Goal: Task Accomplishment & Management: Complete application form

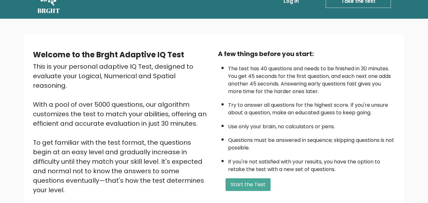
scroll to position [32, 0]
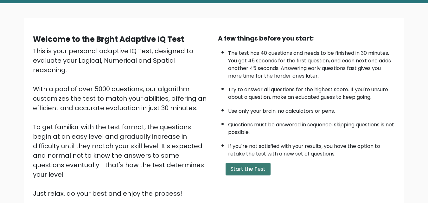
click at [243, 168] on button "Start the Test" at bounding box center [248, 169] width 45 height 13
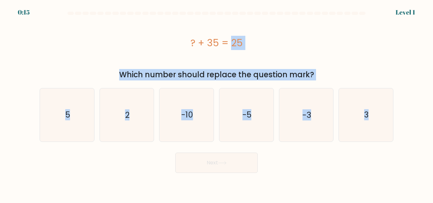
drag, startPoint x: 303, startPoint y: 120, endPoint x: 62, endPoint y: 42, distance: 252.7
click at [62, 42] on form "a. 5" at bounding box center [216, 92] width 433 height 161
click at [184, 126] on icon "-10" at bounding box center [186, 114] width 53 height 53
click at [216, 103] on input "c. -10" at bounding box center [216, 103] width 0 height 2
radio input "true"
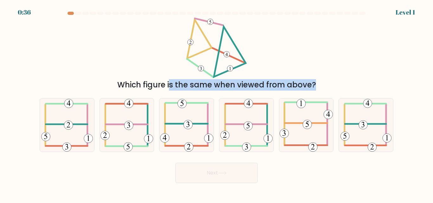
drag, startPoint x: 362, startPoint y: 147, endPoint x: 173, endPoint y: 32, distance: 221.9
click at [173, 32] on form at bounding box center [216, 97] width 433 height 171
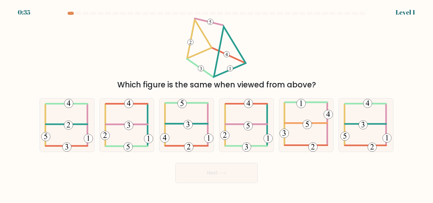
click at [169, 27] on div "Which figure is the same when viewed from above?" at bounding box center [216, 53] width 361 height 73
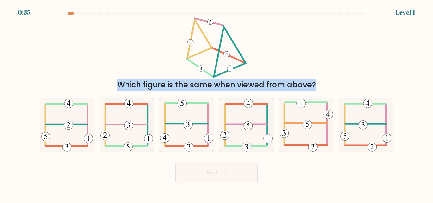
drag, startPoint x: 189, startPoint y: 16, endPoint x: 335, endPoint y: 161, distance: 206.2
click at [308, 186] on body "0:35 Level 1" at bounding box center [216, 101] width 433 height 203
click at [145, 63] on div "Which figure is the same when viewed from above?" at bounding box center [216, 53] width 361 height 73
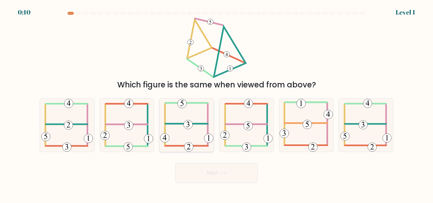
click at [198, 116] on icon at bounding box center [186, 125] width 53 height 53
click at [216, 103] on input "c." at bounding box center [216, 103] width 0 height 2
radio input "true"
click at [264, 119] on icon at bounding box center [246, 125] width 52 height 53
click at [217, 103] on input "d." at bounding box center [216, 103] width 0 height 2
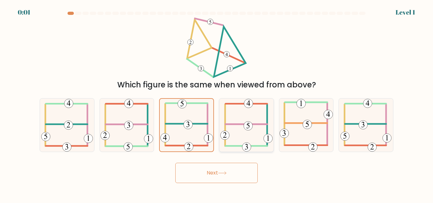
radio input "true"
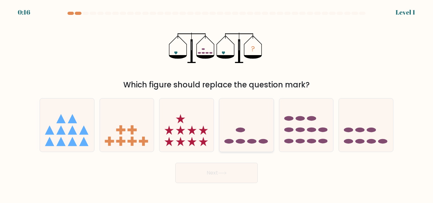
click at [229, 135] on icon at bounding box center [246, 125] width 54 height 45
click at [217, 103] on input "d." at bounding box center [216, 103] width 0 height 2
radio input "true"
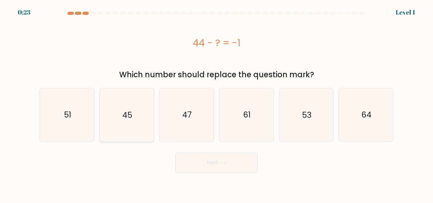
click at [140, 113] on icon "45" at bounding box center [126, 114] width 53 height 53
click at [216, 103] on input "b. 45" at bounding box center [216, 103] width 0 height 2
radio input "true"
click at [224, 164] on button "Next" at bounding box center [216, 163] width 82 height 20
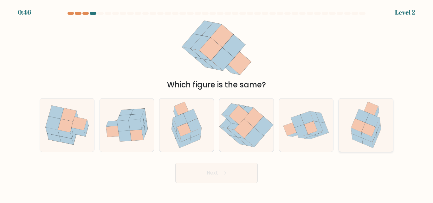
click at [362, 123] on icon at bounding box center [358, 126] width 14 height 14
click at [217, 103] on input "f." at bounding box center [216, 103] width 0 height 2
radio input "true"
click at [242, 125] on icon at bounding box center [243, 128] width 19 height 19
click at [217, 103] on input "d." at bounding box center [216, 103] width 0 height 2
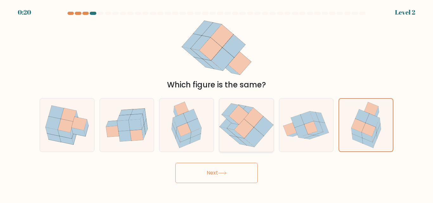
radio input "true"
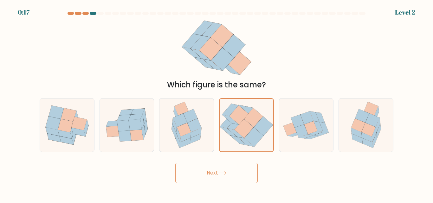
click at [227, 175] on button "Next" at bounding box center [216, 173] width 82 height 20
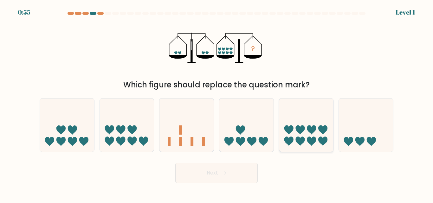
click at [311, 136] on icon at bounding box center [306, 125] width 54 height 45
click at [217, 103] on input "e." at bounding box center [216, 103] width 0 height 2
radio input "true"
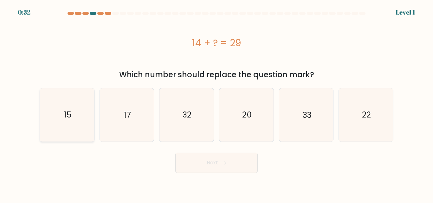
click at [64, 116] on icon "15" at bounding box center [67, 114] width 53 height 53
click at [216, 103] on input "a. 15" at bounding box center [216, 103] width 0 height 2
radio input "true"
click at [196, 165] on button "Next" at bounding box center [216, 163] width 82 height 20
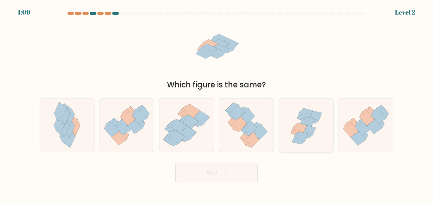
click at [305, 131] on icon at bounding box center [310, 131] width 12 height 10
click at [217, 103] on input "e." at bounding box center [216, 103] width 0 height 2
radio input "true"
click at [248, 172] on button "Next" at bounding box center [216, 173] width 82 height 20
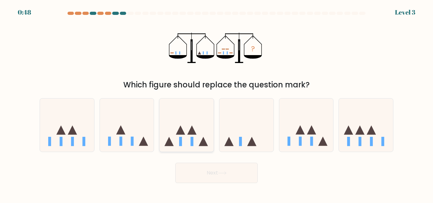
click at [184, 133] on icon at bounding box center [180, 130] width 9 height 9
click at [216, 103] on input "c." at bounding box center [216, 103] width 0 height 2
radio input "true"
click at [201, 175] on button "Next" at bounding box center [216, 173] width 82 height 20
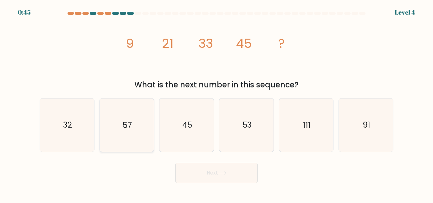
drag, startPoint x: 138, startPoint y: 121, endPoint x: 182, endPoint y: 144, distance: 49.6
click at [139, 121] on icon "57" at bounding box center [126, 125] width 53 height 53
click at [216, 103] on input "b. 57" at bounding box center [216, 103] width 0 height 2
radio input "true"
click at [221, 178] on button "Next" at bounding box center [216, 173] width 82 height 20
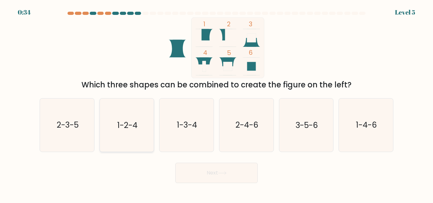
click at [130, 130] on text "1-2-4" at bounding box center [127, 125] width 20 height 11
click at [216, 103] on input "b. 1-2-4" at bounding box center [216, 103] width 0 height 2
radio input "true"
click at [226, 177] on button "Next" at bounding box center [216, 173] width 82 height 20
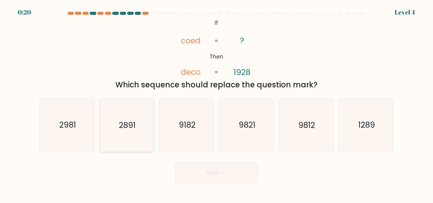
click at [129, 131] on icon "2891" at bounding box center [126, 125] width 53 height 53
click at [216, 103] on input "b. 2891" at bounding box center [216, 103] width 0 height 2
radio input "true"
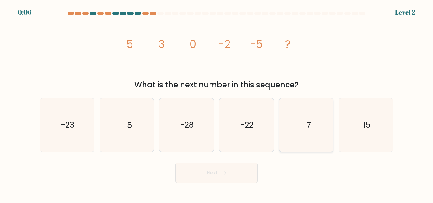
click at [311, 132] on icon "-7" at bounding box center [306, 125] width 53 height 53
click at [217, 103] on input "e. -7" at bounding box center [216, 103] width 0 height 2
radio input "true"
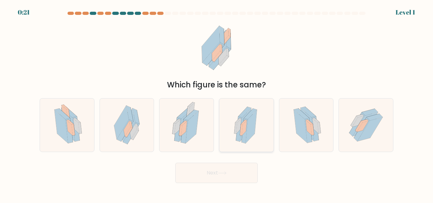
click at [246, 119] on icon at bounding box center [245, 131] width 6 height 25
click at [217, 103] on input "d." at bounding box center [216, 103] width 0 height 2
radio input "true"
click at [69, 124] on icon at bounding box center [70, 127] width 6 height 15
click at [216, 103] on input "a." at bounding box center [216, 103] width 0 height 2
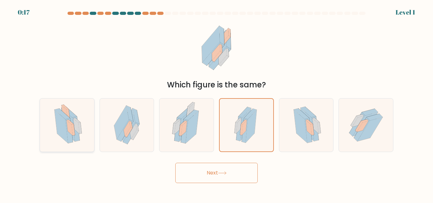
radio input "true"
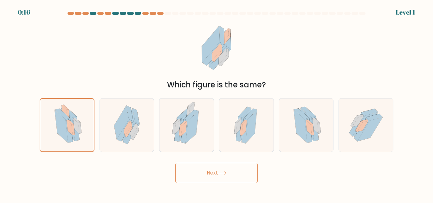
click at [202, 175] on button "Next" at bounding box center [216, 173] width 82 height 20
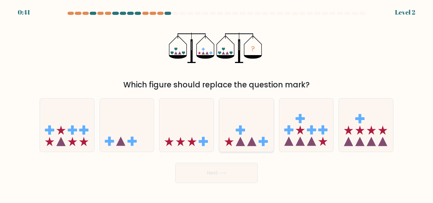
click at [250, 144] on icon at bounding box center [251, 141] width 9 height 9
click at [217, 103] on input "d." at bounding box center [216, 103] width 0 height 2
radio input "true"
click at [222, 179] on button "Next" at bounding box center [216, 173] width 82 height 20
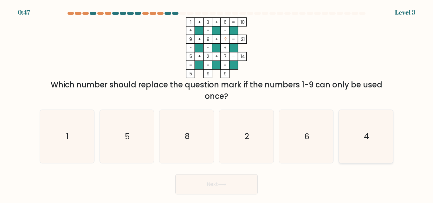
click at [372, 138] on icon "4" at bounding box center [365, 136] width 53 height 53
click at [217, 103] on input "f. 4" at bounding box center [216, 103] width 0 height 2
radio input "true"
click at [242, 188] on button "Next" at bounding box center [216, 184] width 82 height 20
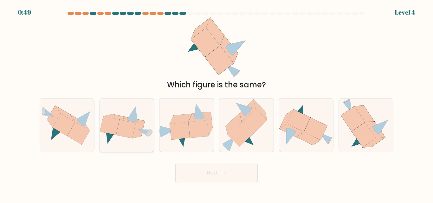
click at [126, 129] on icon at bounding box center [126, 129] width 20 height 19
click at [216, 103] on input "b." at bounding box center [216, 103] width 0 height 2
radio input "true"
click at [173, 170] on div "Next" at bounding box center [216, 171] width 361 height 23
click at [204, 173] on button "Next" at bounding box center [216, 173] width 82 height 20
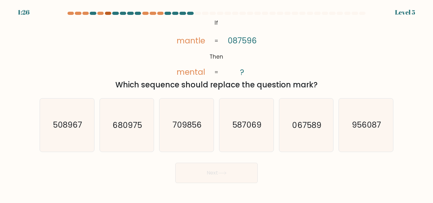
click at [109, 12] on div at bounding box center [108, 13] width 6 height 3
click at [108, 12] on div at bounding box center [108, 13] width 6 height 3
click at [297, 132] on icon "067589" at bounding box center [306, 125] width 53 height 53
click at [217, 103] on input "e. 067589" at bounding box center [216, 103] width 0 height 2
radio input "true"
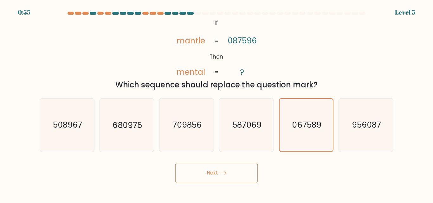
click at [223, 175] on button "Next" at bounding box center [216, 173] width 82 height 20
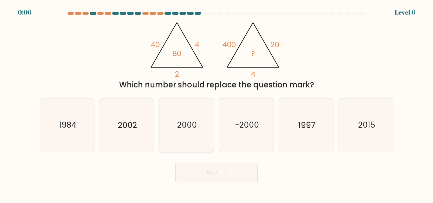
click at [197, 129] on text "2000" at bounding box center [187, 125] width 20 height 11
click at [216, 103] on input "c. 2000" at bounding box center [216, 103] width 0 height 2
radio input "true"
click at [210, 176] on button "Next" at bounding box center [216, 173] width 82 height 20
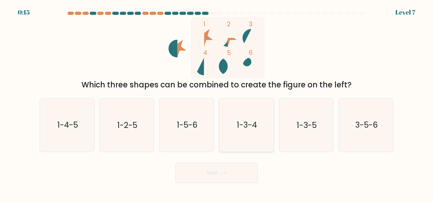
click at [240, 142] on icon "1-3-4" at bounding box center [246, 125] width 53 height 53
click at [217, 103] on input "d. 1-3-4" at bounding box center [216, 103] width 0 height 2
radio input "true"
click at [244, 168] on button "Next" at bounding box center [216, 173] width 82 height 20
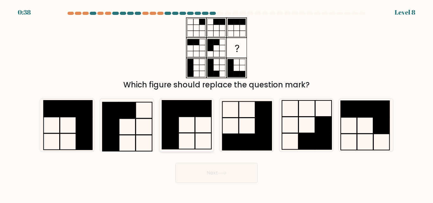
drag, startPoint x: 197, startPoint y: 120, endPoint x: 200, endPoint y: 114, distance: 7.1
click at [199, 120] on icon at bounding box center [186, 125] width 53 height 53
click at [216, 103] on input "c." at bounding box center [216, 103] width 0 height 2
radio input "true"
click at [216, 172] on button "Next" at bounding box center [216, 173] width 82 height 20
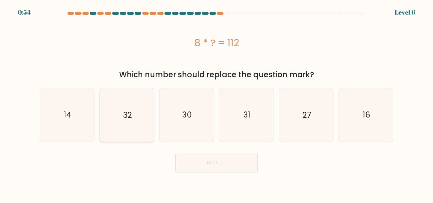
drag, startPoint x: 77, startPoint y: 110, endPoint x: 116, endPoint y: 122, distance: 41.0
click at [78, 110] on icon "14" at bounding box center [67, 114] width 53 height 53
click at [216, 103] on input "a. 14" at bounding box center [216, 103] width 0 height 2
radio input "true"
click at [247, 169] on button "Next" at bounding box center [216, 163] width 82 height 20
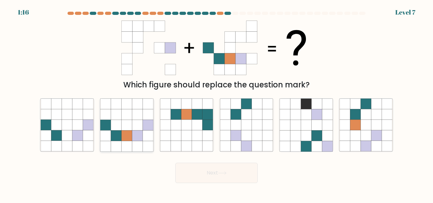
click at [139, 132] on icon at bounding box center [137, 136] width 10 height 10
click at [216, 103] on input "b." at bounding box center [216, 103] width 0 height 2
radio input "true"
click at [212, 174] on button "Next" at bounding box center [216, 173] width 82 height 20
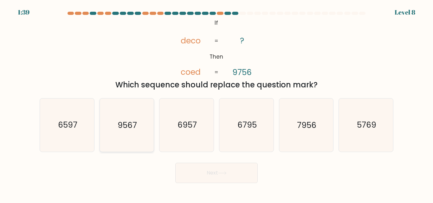
drag, startPoint x: 69, startPoint y: 126, endPoint x: 106, endPoint y: 105, distance: 43.2
click at [68, 126] on text "6597" at bounding box center [67, 125] width 19 height 11
click at [216, 103] on input "a. 6597" at bounding box center [216, 103] width 0 height 2
radio input "true"
click at [216, 171] on button "Next" at bounding box center [216, 173] width 82 height 20
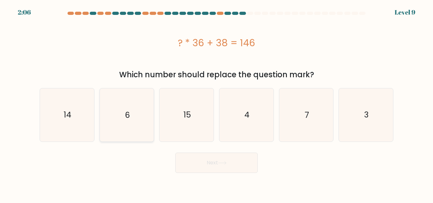
click at [135, 130] on icon "6" at bounding box center [126, 114] width 53 height 53
click at [216, 103] on input "b. 6" at bounding box center [216, 103] width 0 height 2
radio input "true"
click at [362, 112] on icon "3" at bounding box center [365, 114] width 53 height 53
click at [217, 103] on input "f. 3" at bounding box center [216, 103] width 0 height 2
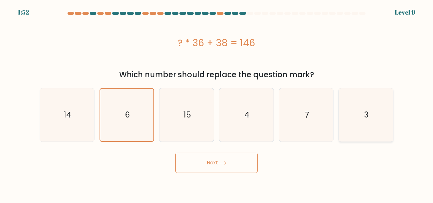
radio input "true"
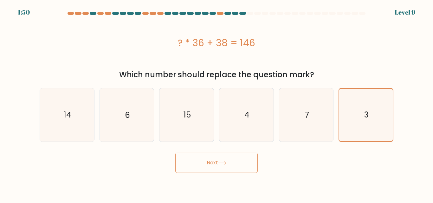
click at [229, 165] on button "Next" at bounding box center [216, 163] width 82 height 20
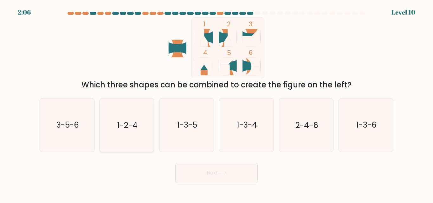
click at [142, 137] on icon "1-2-4" at bounding box center [126, 125] width 53 height 53
click at [216, 103] on input "b. 1-2-4" at bounding box center [216, 103] width 0 height 2
radio input "true"
click at [216, 173] on button "Next" at bounding box center [216, 173] width 82 height 20
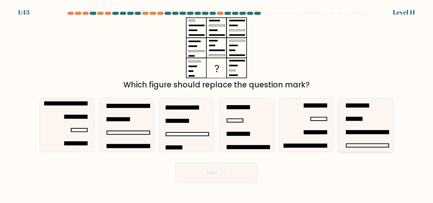
click at [361, 121] on icon at bounding box center [365, 125] width 53 height 53
click at [217, 103] on input "f." at bounding box center [216, 103] width 0 height 2
radio input "true"
click at [229, 135] on rect at bounding box center [238, 133] width 23 height 3
click at [217, 103] on input "d." at bounding box center [216, 103] width 0 height 2
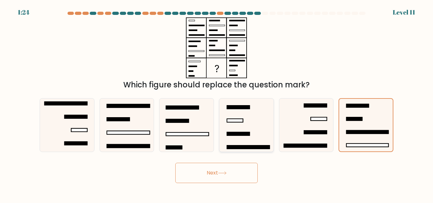
radio input "true"
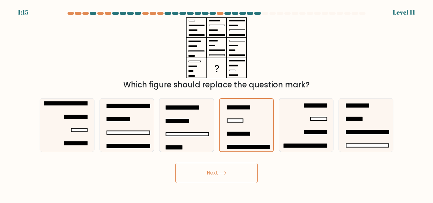
click at [202, 180] on button "Next" at bounding box center [216, 173] width 82 height 20
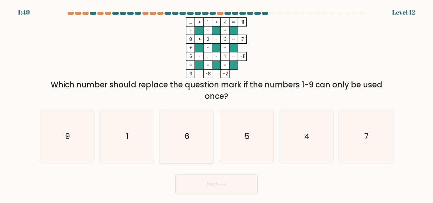
click at [201, 131] on icon "6" at bounding box center [186, 136] width 53 height 53
click at [216, 103] on input "c. 6" at bounding box center [216, 103] width 0 height 2
radio input "true"
click at [85, 143] on icon "9" at bounding box center [67, 136] width 53 height 53
click at [216, 103] on input "a. 9" at bounding box center [216, 103] width 0 height 2
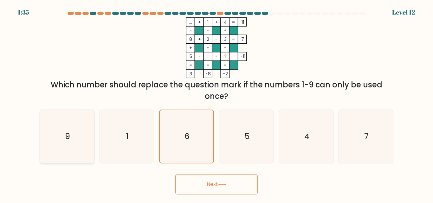
radio input "true"
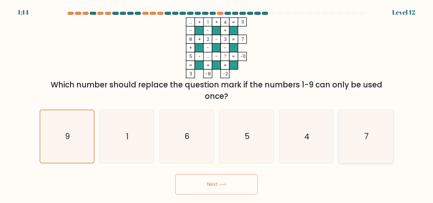
click at [364, 133] on icon "7" at bounding box center [365, 136] width 53 height 53
click at [217, 103] on input "f. 7" at bounding box center [216, 103] width 0 height 2
radio input "true"
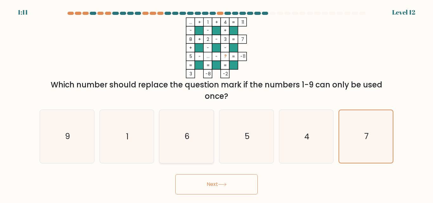
click at [188, 138] on text "6" at bounding box center [186, 136] width 5 height 11
click at [216, 103] on input "c. 6" at bounding box center [216, 103] width 0 height 2
radio input "true"
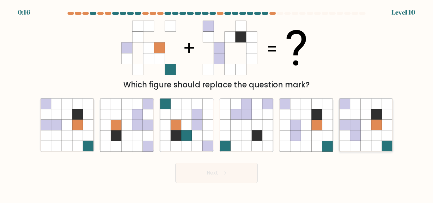
click at [351, 133] on icon at bounding box center [355, 136] width 10 height 10
click at [217, 103] on input "f." at bounding box center [216, 103] width 0 height 2
radio input "true"
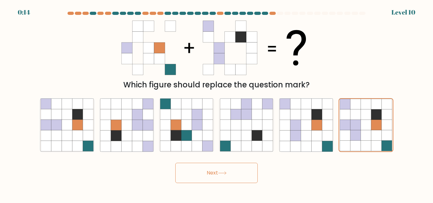
click at [230, 175] on button "Next" at bounding box center [216, 173] width 82 height 20
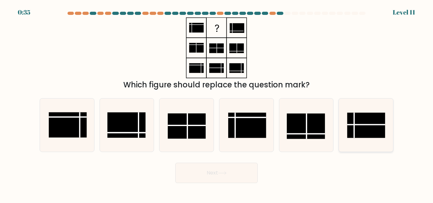
click at [376, 129] on rect at bounding box center [366, 125] width 38 height 25
click at [217, 103] on input "f." at bounding box center [216, 103] width 0 height 2
radio input "true"
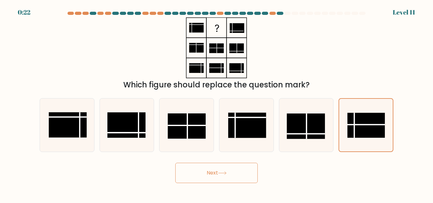
click at [243, 177] on button "Next" at bounding box center [216, 173] width 82 height 20
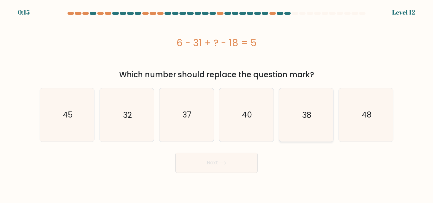
click at [313, 113] on icon "38" at bounding box center [306, 114] width 53 height 53
click at [217, 103] on input "e. 38" at bounding box center [216, 103] width 0 height 2
radio input "true"
click at [313, 113] on icon "38" at bounding box center [306, 115] width 52 height 52
click at [217, 103] on input "e. 38" at bounding box center [216, 103] width 0 height 2
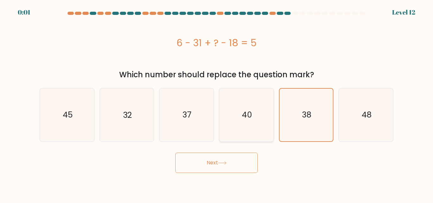
drag, startPoint x: 250, startPoint y: 116, endPoint x: 250, endPoint y: 122, distance: 6.3
click at [250, 119] on text "40" at bounding box center [247, 114] width 10 height 11
click at [217, 103] on input "d. 40" at bounding box center [216, 103] width 0 height 2
radio input "true"
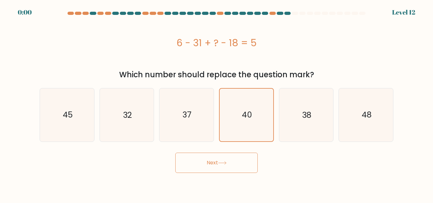
click at [226, 157] on button "Next" at bounding box center [216, 163] width 82 height 20
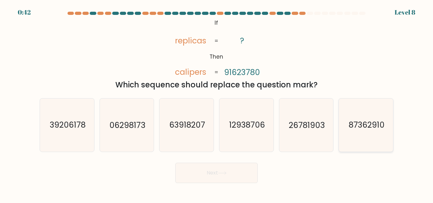
click at [363, 132] on icon "87362910" at bounding box center [365, 125] width 53 height 53
click at [217, 103] on input "f. 87362910" at bounding box center [216, 103] width 0 height 2
radio input "true"
click at [215, 171] on button "Next" at bounding box center [216, 173] width 82 height 20
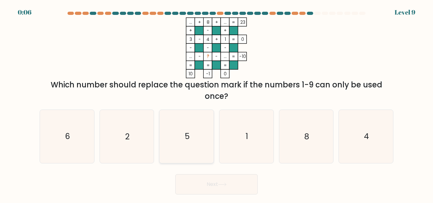
click at [166, 144] on icon "5" at bounding box center [186, 136] width 53 height 53
click at [216, 103] on input "c. 5" at bounding box center [216, 103] width 0 height 2
radio input "true"
click at [214, 184] on button "Next" at bounding box center [216, 184] width 82 height 20
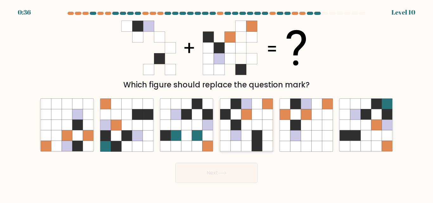
click at [239, 130] on icon at bounding box center [235, 125] width 10 height 10
click at [217, 103] on input "d." at bounding box center [216, 103] width 0 height 2
radio input "true"
click at [210, 175] on button "Next" at bounding box center [216, 173] width 82 height 20
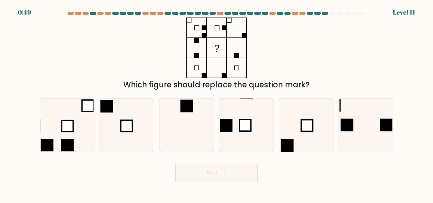
click at [97, 116] on div "b." at bounding box center [127, 125] width 60 height 54
click at [78, 121] on icon at bounding box center [67, 125] width 53 height 53
click at [216, 103] on input "a." at bounding box center [216, 103] width 0 height 2
radio input "true"
click at [365, 125] on icon at bounding box center [365, 125] width 53 height 53
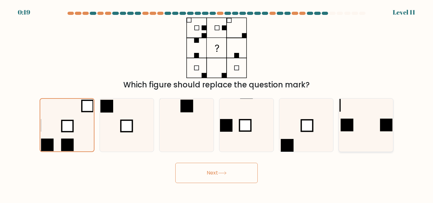
click at [217, 103] on input "f." at bounding box center [216, 103] width 0 height 2
radio input "true"
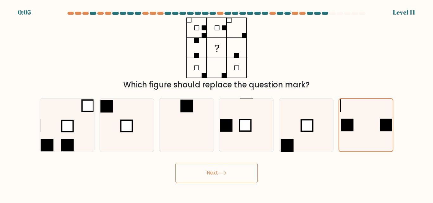
click at [204, 168] on button "Next" at bounding box center [216, 173] width 82 height 20
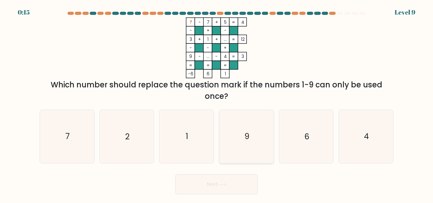
click at [240, 143] on icon "9" at bounding box center [246, 136] width 53 height 53
click at [217, 103] on input "d. 9" at bounding box center [216, 103] width 0 height 2
radio input "true"
click at [186, 130] on icon "1" at bounding box center [186, 136] width 53 height 53
click at [216, 103] on input "c. 1" at bounding box center [216, 103] width 0 height 2
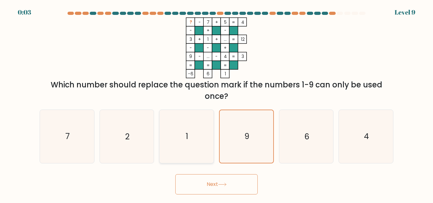
radio input "true"
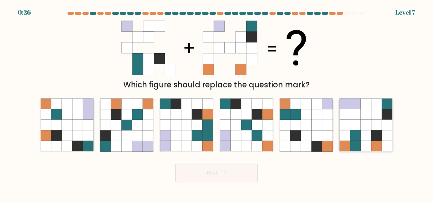
click at [357, 116] on icon at bounding box center [355, 114] width 10 height 10
click at [217, 103] on input "f." at bounding box center [216, 103] width 0 height 2
radio input "true"
click at [228, 176] on button "Next" at bounding box center [216, 173] width 82 height 20
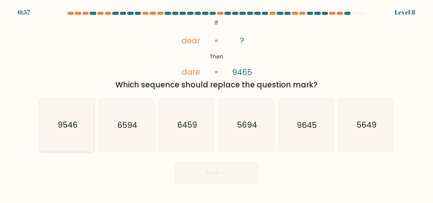
click at [63, 122] on text "9546" at bounding box center [67, 125] width 20 height 11
click at [216, 103] on input "a. 9546" at bounding box center [216, 103] width 0 height 2
radio input "true"
click at [202, 176] on button "Next" at bounding box center [216, 173] width 82 height 20
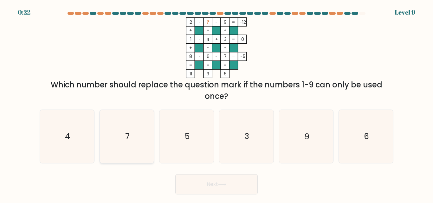
drag, startPoint x: 67, startPoint y: 136, endPoint x: 109, endPoint y: 139, distance: 42.3
click at [73, 136] on icon "4" at bounding box center [67, 136] width 53 height 53
click at [199, 184] on button "Next" at bounding box center [216, 184] width 82 height 20
click at [58, 137] on icon "4" at bounding box center [67, 136] width 53 height 53
click at [216, 103] on input "a. 4" at bounding box center [216, 103] width 0 height 2
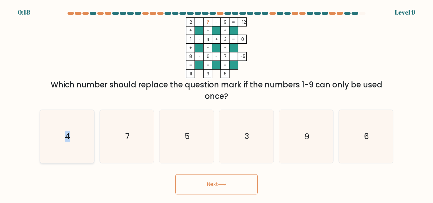
radio input "true"
click at [209, 184] on button "Next" at bounding box center [216, 184] width 82 height 20
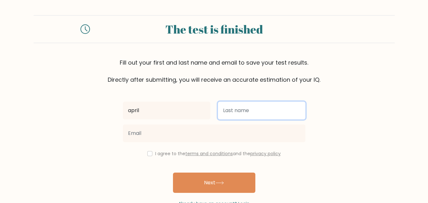
click at [236, 117] on input "text" at bounding box center [261, 111] width 87 height 18
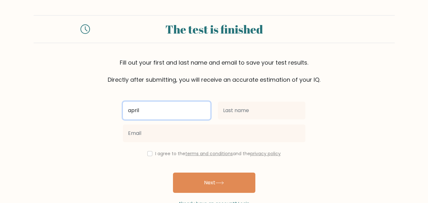
click at [170, 114] on input "april" at bounding box center [166, 111] width 87 height 18
type input "[PERSON_NAME]"
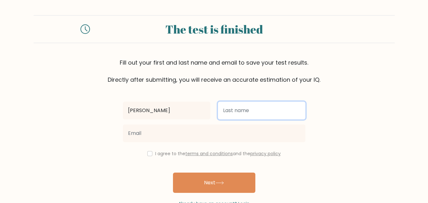
click at [259, 114] on input "text" at bounding box center [261, 111] width 87 height 18
type input "[DEMOGRAPHIC_DATA]"
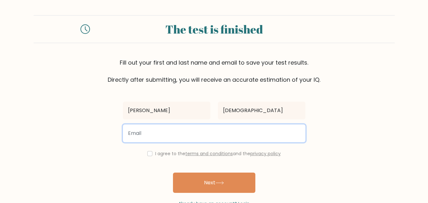
click at [149, 132] on input "email" at bounding box center [214, 134] width 183 height 18
type input "[EMAIL_ADDRESS][DOMAIN_NAME]"
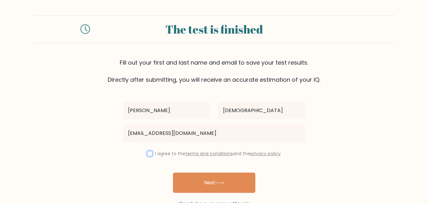
drag, startPoint x: 147, startPoint y: 152, endPoint x: 169, endPoint y: 171, distance: 28.4
click at [148, 153] on input "checkbox" at bounding box center [149, 153] width 5 height 5
checkbox input "true"
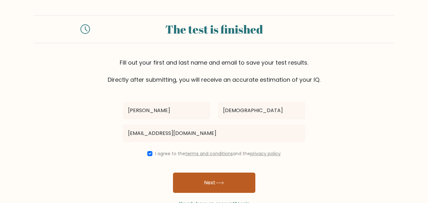
click at [197, 181] on button "Next" at bounding box center [214, 183] width 82 height 20
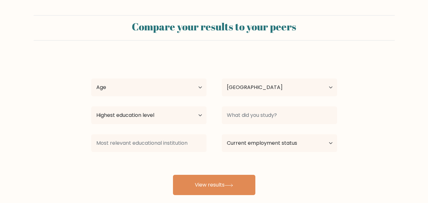
select select "PH"
click at [132, 88] on select "Age Under 18 years old 18-24 years old 25-34 years old 35-44 years old 45-54 ye…" at bounding box center [148, 88] width 115 height 18
select select "18_24"
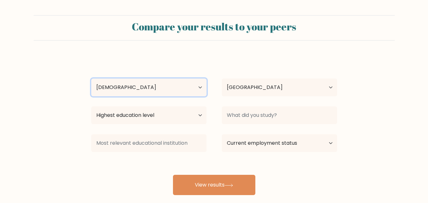
click at [91, 79] on select "Age Under 18 years old 18-24 years old 25-34 years old 35-44 years old 45-54 ye…" at bounding box center [148, 88] width 115 height 18
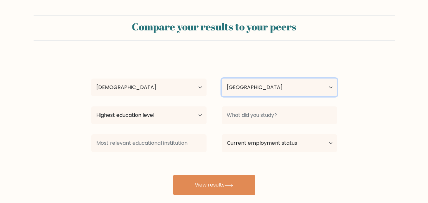
click at [248, 89] on select "Country Afghanistan Albania Algeria American Samoa Andorra Angola Anguilla Anta…" at bounding box center [279, 88] width 115 height 18
drag, startPoint x: 120, startPoint y: 70, endPoint x: 124, endPoint y: 72, distance: 3.5
click at [122, 71] on div "april ayan agustines Age Under 18 years old 18-24 years old 25-34 years old 35-…" at bounding box center [214, 125] width 254 height 139
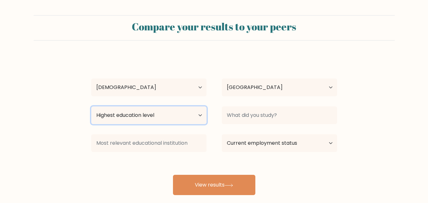
click at [180, 117] on select "Highest education level No schooling Primary Lower Secondary Upper Secondary Oc…" at bounding box center [148, 115] width 115 height 18
select select "bachelors_degree"
click at [91, 106] on select "Highest education level No schooling Primary Lower Secondary Upper Secondary Oc…" at bounding box center [148, 115] width 115 height 18
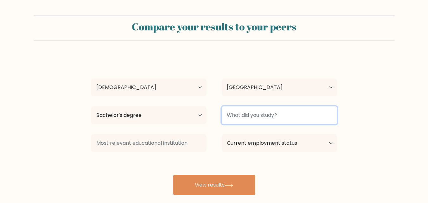
click at [321, 123] on input at bounding box center [279, 115] width 115 height 18
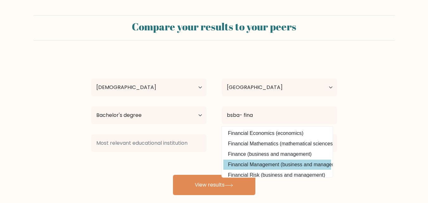
click at [234, 165] on div "april ayan agustines Age Under 18 years old 18-24 years old 25-34 years old 35-…" at bounding box center [214, 125] width 254 height 139
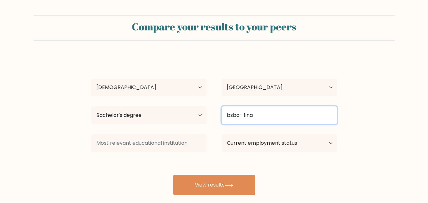
click at [265, 109] on input "bsba- fina" at bounding box center [279, 115] width 115 height 18
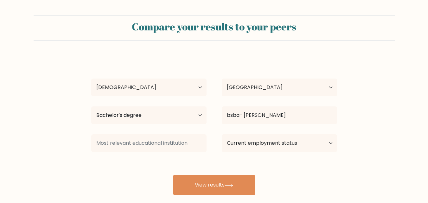
click at [267, 166] on div "april ayan agustines Age Under 18 years old 18-24 years old 25-34 years old 35-…" at bounding box center [214, 125] width 254 height 139
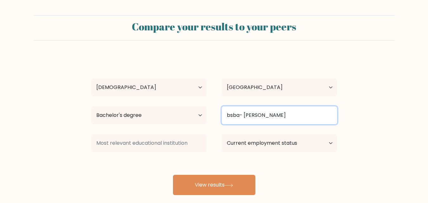
click at [274, 116] on input "bsba- finan" at bounding box center [279, 115] width 115 height 18
click at [311, 118] on input "bsba- finan" at bounding box center [279, 115] width 115 height 18
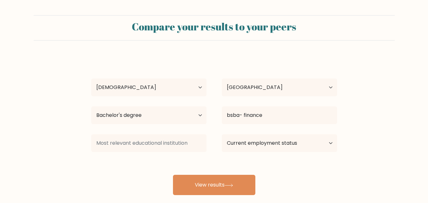
click at [327, 133] on div "april ayan agustines Age Under 18 years old 18-24 years old 25-34 years old 35-…" at bounding box center [214, 125] width 254 height 139
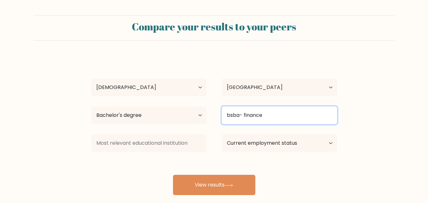
click at [272, 116] on input "bsba- finance" at bounding box center [279, 115] width 115 height 18
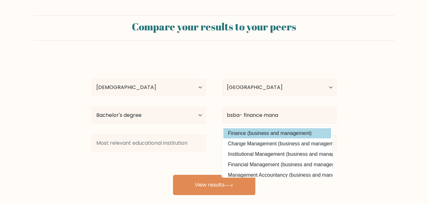
click at [268, 130] on div "april ayan agustines Age Under 18 years old 18-24 years old 25-34 years old 35-…" at bounding box center [214, 125] width 254 height 139
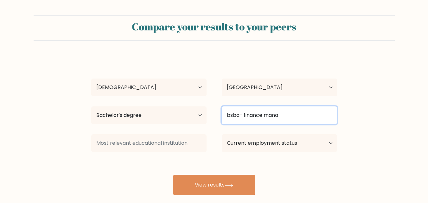
click at [283, 119] on input "bsba- finance mana" at bounding box center [279, 115] width 115 height 18
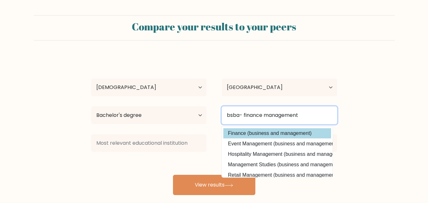
type input "bsba- finance management"
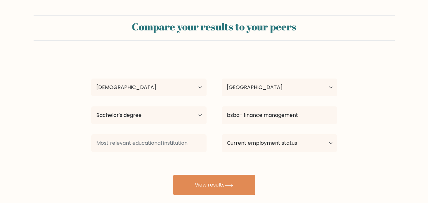
click at [282, 135] on div "april ayan agustines Age Under 18 years old 18-24 years old 25-34 years old 35-…" at bounding box center [214, 125] width 254 height 139
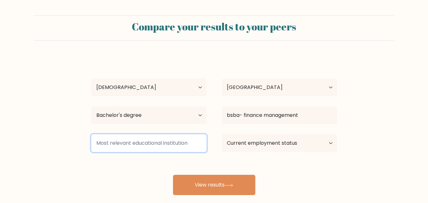
click at [177, 143] on input at bounding box center [148, 143] width 115 height 18
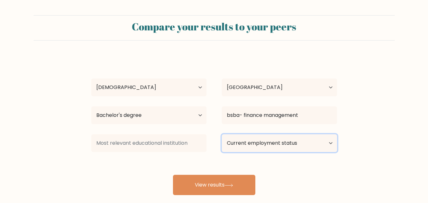
click at [235, 145] on select "Current employment status Employed Student Retired Other / prefer not to answer" at bounding box center [279, 143] width 115 height 18
select select "other"
click at [222, 134] on select "Current employment status Employed Student Retired Other / prefer not to answer" at bounding box center [279, 143] width 115 height 18
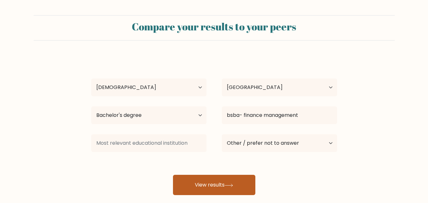
click at [190, 187] on button "View results" at bounding box center [214, 185] width 82 height 20
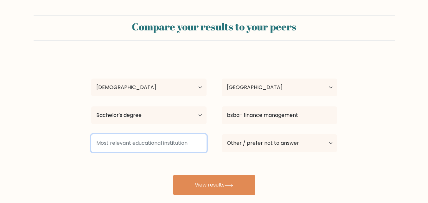
click at [173, 141] on input at bounding box center [148, 143] width 115 height 18
drag, startPoint x: 191, startPoint y: 145, endPoint x: 116, endPoint y: 146, distance: 75.1
click at [116, 147] on input at bounding box center [148, 143] width 115 height 18
click at [116, 145] on input at bounding box center [148, 143] width 115 height 18
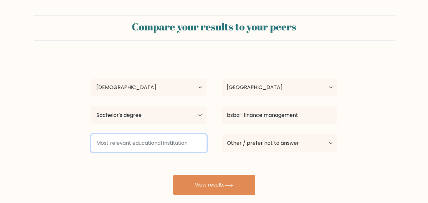
click at [116, 145] on input at bounding box center [148, 143] width 115 height 18
drag, startPoint x: 116, startPoint y: 145, endPoint x: 328, endPoint y: 11, distance: 250.5
click at [125, 141] on input at bounding box center [148, 143] width 115 height 18
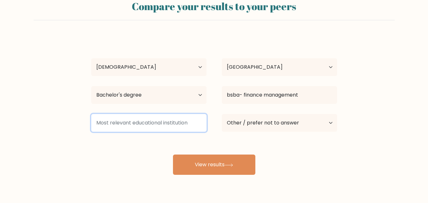
scroll to position [32, 0]
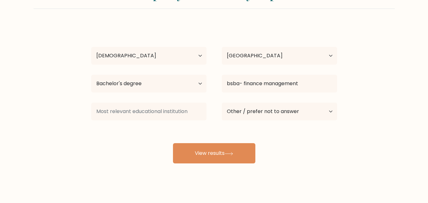
drag, startPoint x: 149, startPoint y: 132, endPoint x: 154, endPoint y: 111, distance: 22.4
click at [149, 132] on div "april ayan agustines Age Under 18 years old 18-24 years old 25-34 years old 35-…" at bounding box center [214, 93] width 254 height 139
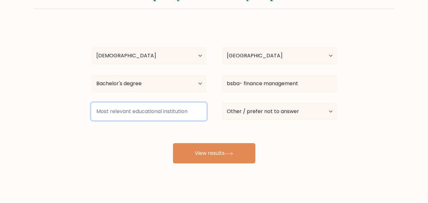
click at [156, 108] on input at bounding box center [148, 112] width 115 height 18
type input "n/a"
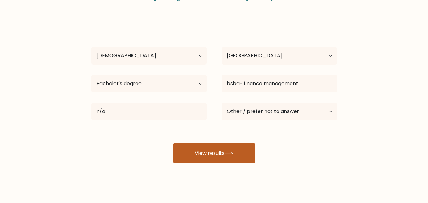
drag, startPoint x: 117, startPoint y: 148, endPoint x: 197, endPoint y: 144, distance: 80.3
click at [129, 146] on div "april ayan agustines Age Under 18 years old 18-24 years old 25-34 years old 35-…" at bounding box center [214, 93] width 254 height 139
click at [200, 144] on button "View results" at bounding box center [214, 153] width 82 height 20
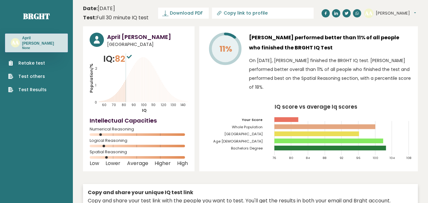
click at [40, 62] on link "Retake test" at bounding box center [27, 63] width 38 height 7
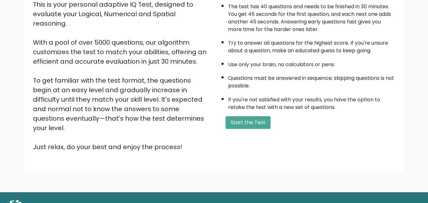
scroll to position [87, 0]
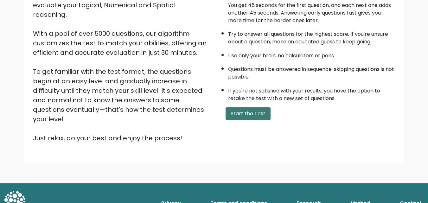
click at [261, 113] on button "Start the Test" at bounding box center [248, 113] width 45 height 13
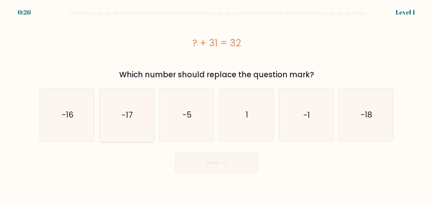
click at [143, 116] on icon "-17" at bounding box center [126, 114] width 53 height 53
click at [216, 103] on input "b. -17" at bounding box center [216, 103] width 0 height 2
radio input "true"
click at [364, 115] on text "-18" at bounding box center [366, 114] width 11 height 11
click at [217, 103] on input "f. -18" at bounding box center [216, 103] width 0 height 2
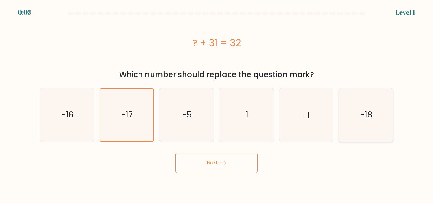
radio input "true"
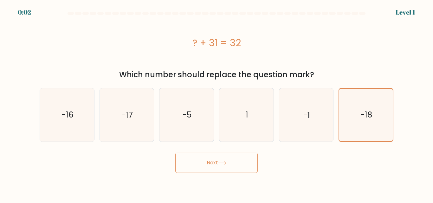
click at [220, 165] on button "Next" at bounding box center [216, 163] width 82 height 20
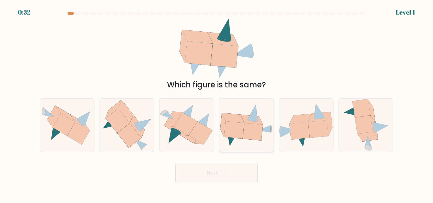
click at [252, 131] on icon at bounding box center [253, 131] width 20 height 17
click at [217, 103] on input "d." at bounding box center [216, 103] width 0 height 2
radio input "true"
click at [189, 130] on icon at bounding box center [185, 124] width 23 height 23
click at [216, 103] on input "c." at bounding box center [216, 103] width 0 height 2
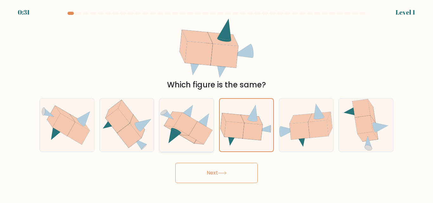
radio input "true"
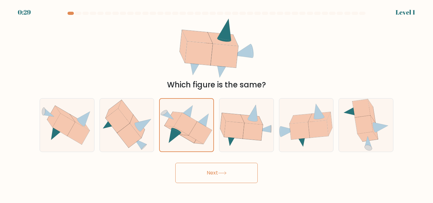
click at [223, 166] on button "Next" at bounding box center [216, 173] width 82 height 20
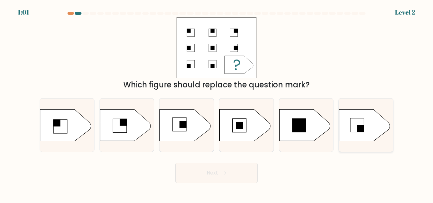
click at [366, 131] on icon at bounding box center [364, 125] width 51 height 32
click at [217, 103] on input "f." at bounding box center [216, 103] width 0 height 2
radio input "true"
click at [218, 176] on button "Next" at bounding box center [216, 173] width 82 height 20
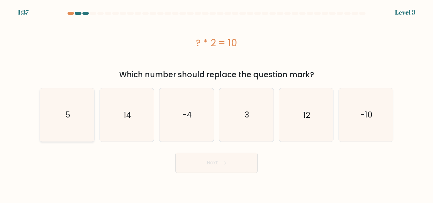
click at [79, 106] on icon "5" at bounding box center [67, 114] width 53 height 53
click at [216, 103] on input "a. 5" at bounding box center [216, 103] width 0 height 2
radio input "true"
click at [226, 166] on button "Next" at bounding box center [216, 163] width 82 height 20
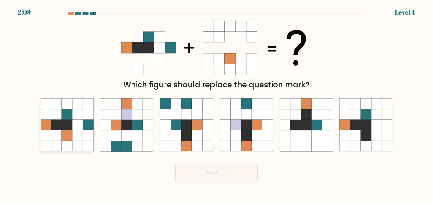
click at [52, 120] on icon at bounding box center [56, 125] width 10 height 10
click at [216, 103] on input "a." at bounding box center [216, 103] width 0 height 2
radio input "true"
click at [210, 170] on button "Next" at bounding box center [216, 173] width 82 height 20
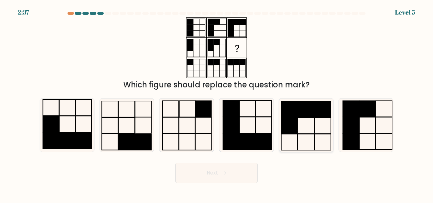
click at [292, 135] on icon at bounding box center [306, 125] width 53 height 53
click at [217, 103] on input "e." at bounding box center [216, 103] width 0 height 2
radio input "true"
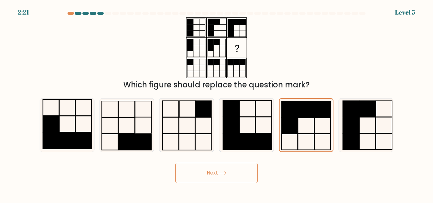
click at [223, 172] on icon at bounding box center [222, 172] width 9 height 3
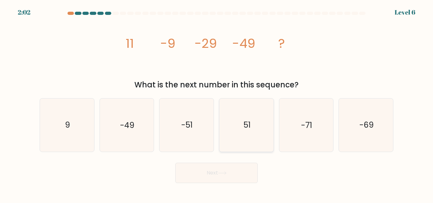
click at [239, 130] on icon "51" at bounding box center [246, 125] width 53 height 53
click at [217, 103] on input "d. 51" at bounding box center [216, 103] width 0 height 2
radio input "true"
click at [360, 130] on text "-69" at bounding box center [366, 125] width 14 height 11
click at [217, 103] on input "f. -69" at bounding box center [216, 103] width 0 height 2
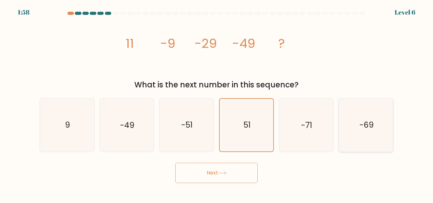
radio input "true"
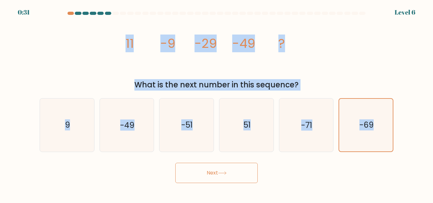
drag, startPoint x: 416, startPoint y: 136, endPoint x: 113, endPoint y: 51, distance: 315.0
click at [113, 51] on form at bounding box center [216, 97] width 433 height 171
copy form "11 -9 -29 -49 ? What is the next number in this sequence? a. 9 b. -49 c. -51 d.…"
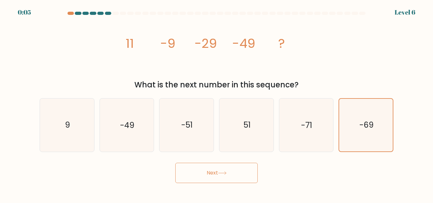
drag, startPoint x: 308, startPoint y: 156, endPoint x: 235, endPoint y: 172, distance: 74.4
click at [301, 158] on form at bounding box center [216, 97] width 433 height 171
click at [232, 171] on button "Next" at bounding box center [216, 173] width 82 height 20
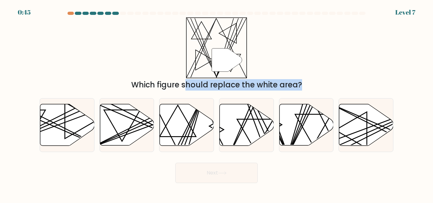
drag, startPoint x: 282, startPoint y: 120, endPoint x: 287, endPoint y: 60, distance: 59.7
click at [170, 31] on form at bounding box center [216, 97] width 433 height 171
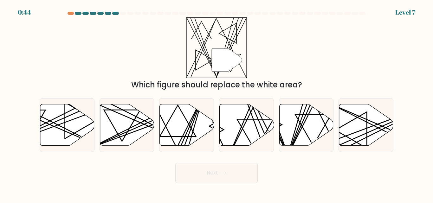
click at [355, 61] on div "" Which figure should replace the white area?" at bounding box center [216, 53] width 361 height 73
click at [323, 120] on icon at bounding box center [306, 125] width 54 height 42
click at [217, 103] on input "e." at bounding box center [216, 103] width 0 height 2
radio input "true"
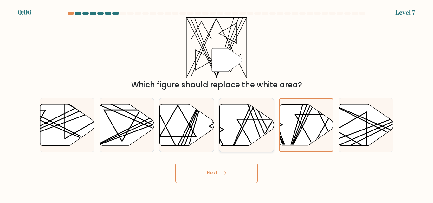
click at [238, 125] on icon at bounding box center [247, 125] width 54 height 42
click at [217, 103] on input "d." at bounding box center [216, 103] width 0 height 2
radio input "true"
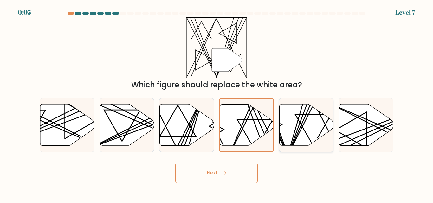
click at [294, 124] on icon at bounding box center [306, 125] width 54 height 42
click at [217, 103] on input "e." at bounding box center [216, 103] width 0 height 2
radio input "true"
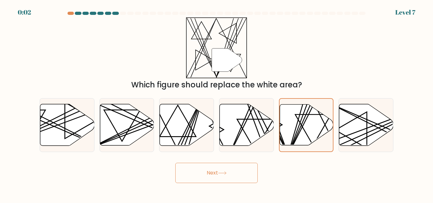
click at [201, 174] on button "Next" at bounding box center [216, 173] width 82 height 20
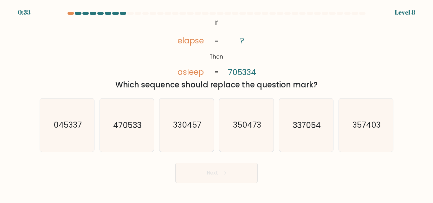
drag, startPoint x: 240, startPoint y: 133, endPoint x: 332, endPoint y: 88, distance: 102.9
click at [244, 132] on icon "350473" at bounding box center [246, 125] width 53 height 53
click at [240, 135] on icon "350473" at bounding box center [246, 125] width 53 height 53
click at [217, 103] on input "d. 350473" at bounding box center [216, 103] width 0 height 2
radio input "true"
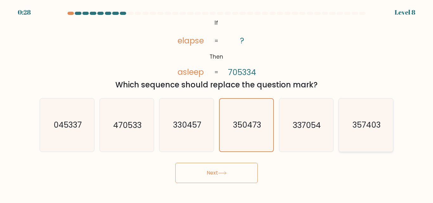
click at [366, 122] on text "357403" at bounding box center [366, 125] width 28 height 11
click at [217, 103] on input "f. 357403" at bounding box center [216, 103] width 0 height 2
radio input "true"
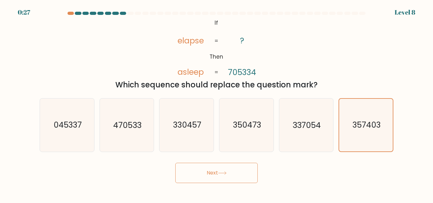
click at [237, 176] on button "Next" at bounding box center [216, 173] width 82 height 20
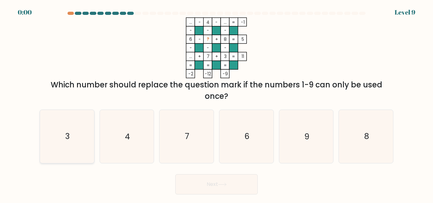
click at [72, 140] on icon "3" at bounding box center [67, 136] width 53 height 53
click at [216, 103] on input "a. 3" at bounding box center [216, 103] width 0 height 2
radio input "true"
click at [207, 181] on div "Next" at bounding box center [216, 182] width 361 height 23
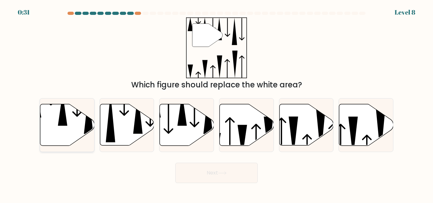
click at [51, 132] on icon at bounding box center [67, 125] width 54 height 42
click at [216, 103] on input "a." at bounding box center [216, 103] width 0 height 2
radio input "true"
click at [216, 175] on button "Next" at bounding box center [216, 173] width 82 height 20
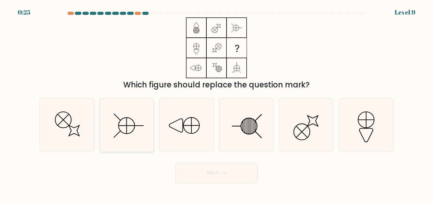
click at [139, 132] on icon at bounding box center [126, 125] width 53 height 53
click at [216, 103] on input "b." at bounding box center [216, 103] width 0 height 2
radio input "true"
click at [247, 125] on line at bounding box center [247, 126] width 0 height 15
click at [217, 103] on input "d." at bounding box center [216, 103] width 0 height 2
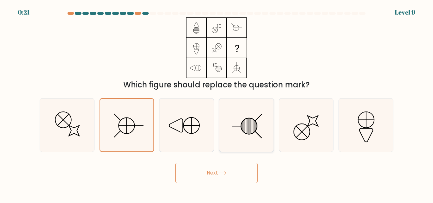
radio input "true"
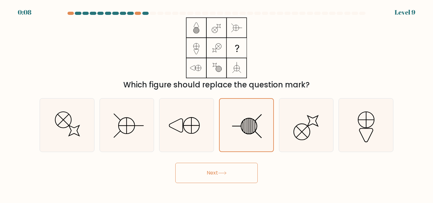
click at [230, 172] on button "Next" at bounding box center [216, 173] width 82 height 20
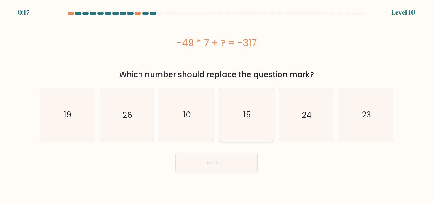
click at [235, 119] on icon "15" at bounding box center [246, 114] width 53 height 53
click at [217, 103] on input "d. 15" at bounding box center [216, 103] width 0 height 2
radio input "true"
click at [197, 118] on icon "10" at bounding box center [186, 114] width 53 height 53
click at [216, 103] on input "c. 10" at bounding box center [216, 103] width 0 height 2
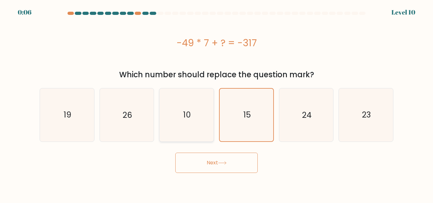
radio input "true"
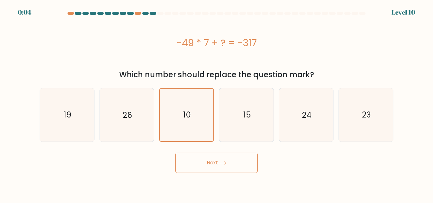
click at [207, 160] on button "Next" at bounding box center [216, 163] width 82 height 20
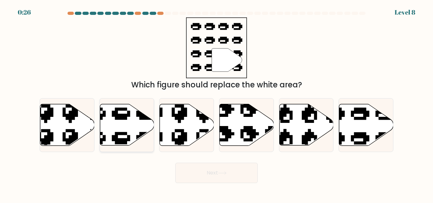
click at [137, 127] on icon at bounding box center [127, 125] width 54 height 42
click at [216, 103] on input "b." at bounding box center [216, 103] width 0 height 2
radio input "true"
click at [206, 174] on button "Next" at bounding box center [216, 173] width 82 height 20
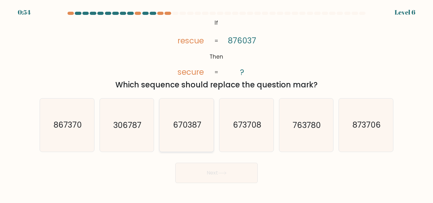
click at [193, 124] on text "670387" at bounding box center [187, 125] width 28 height 11
click at [216, 103] on input "c. 670387" at bounding box center [216, 103] width 0 height 2
radio input "true"
click at [224, 181] on button "Next" at bounding box center [216, 173] width 82 height 20
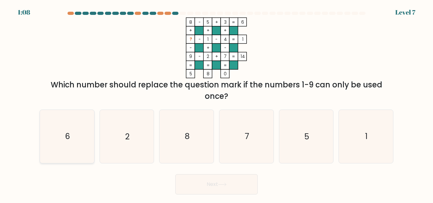
click at [77, 132] on icon "6" at bounding box center [67, 136] width 53 height 53
click at [216, 103] on input "a. 6" at bounding box center [216, 103] width 0 height 2
radio input "true"
click at [205, 186] on button "Next" at bounding box center [216, 184] width 82 height 20
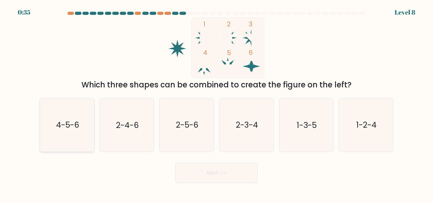
click at [61, 126] on text "4-5-6" at bounding box center [67, 125] width 23 height 11
click at [216, 103] on input "a. 4-5-6" at bounding box center [216, 103] width 0 height 2
radio input "true"
click at [192, 169] on button "Next" at bounding box center [216, 173] width 82 height 20
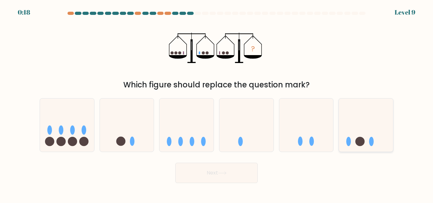
click at [355, 140] on icon at bounding box center [366, 125] width 54 height 45
click at [217, 103] on input "f." at bounding box center [216, 103] width 0 height 2
radio input "true"
click at [132, 135] on icon at bounding box center [127, 125] width 54 height 45
click at [216, 103] on input "b." at bounding box center [216, 103] width 0 height 2
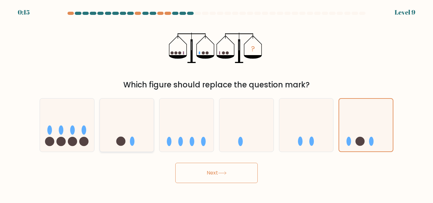
radio input "true"
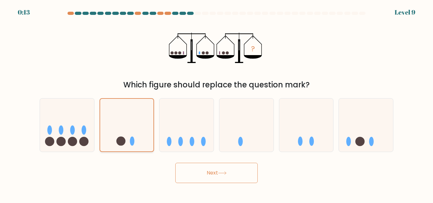
click at [113, 141] on icon at bounding box center [127, 125] width 54 height 44
click at [216, 103] on input "b." at bounding box center [216, 103] width 0 height 2
click at [207, 175] on button "Next" at bounding box center [216, 173] width 82 height 20
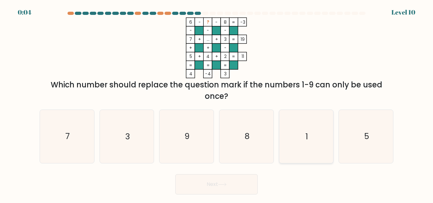
drag, startPoint x: 298, startPoint y: 131, endPoint x: 248, endPoint y: 183, distance: 71.5
click at [298, 133] on icon "1" at bounding box center [306, 136] width 53 height 53
click at [217, 103] on input "e. 1" at bounding box center [216, 103] width 0 height 2
radio input "true"
click at [227, 190] on button "Next" at bounding box center [216, 184] width 82 height 20
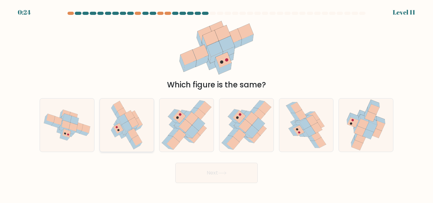
click at [130, 125] on icon at bounding box center [127, 126] width 10 height 10
click at [216, 103] on input "b." at bounding box center [216, 103] width 0 height 2
radio input "true"
click at [204, 167] on button "Next" at bounding box center [216, 173] width 82 height 20
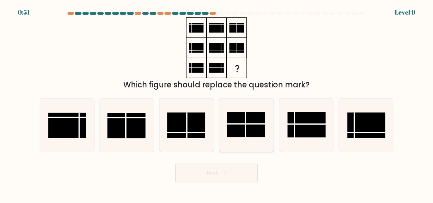
click at [244, 119] on rect at bounding box center [246, 124] width 38 height 25
click at [217, 103] on input "d." at bounding box center [216, 103] width 0 height 2
radio input "true"
click at [194, 178] on button "Next" at bounding box center [216, 173] width 82 height 20
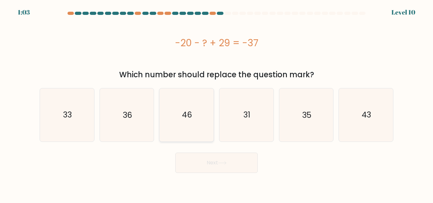
click at [195, 124] on icon "46" at bounding box center [186, 114] width 53 height 53
click at [216, 103] on input "c. 46" at bounding box center [216, 103] width 0 height 2
radio input "true"
click at [201, 157] on button "Next" at bounding box center [216, 163] width 82 height 20
click at [213, 164] on button "Next" at bounding box center [216, 163] width 82 height 20
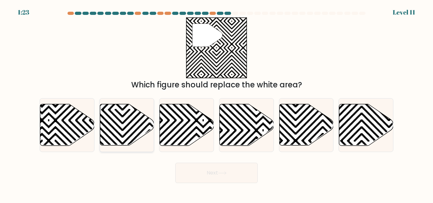
click at [116, 124] on icon at bounding box center [67, 103] width 109 height 109
click at [216, 103] on input "b." at bounding box center [216, 103] width 0 height 2
radio input "true"
click at [73, 125] on icon at bounding box center [48, 147] width 109 height 109
click at [216, 103] on input "a." at bounding box center [216, 103] width 0 height 2
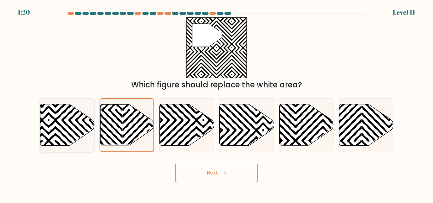
radio input "true"
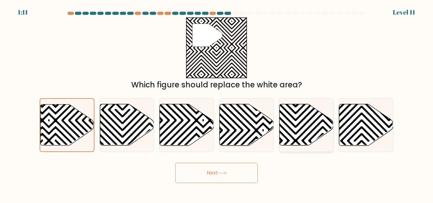
click at [300, 117] on icon at bounding box center [306, 125] width 54 height 42
click at [217, 103] on input "e." at bounding box center [216, 103] width 0 height 2
radio input "true"
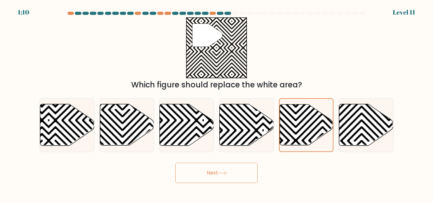
click at [245, 174] on button "Next" at bounding box center [216, 173] width 82 height 20
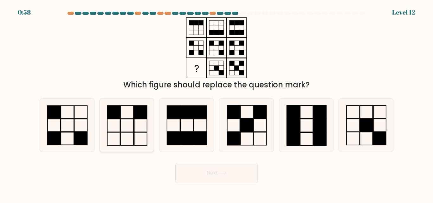
click at [140, 127] on icon at bounding box center [126, 125] width 53 height 53
click at [216, 103] on input "b." at bounding box center [216, 103] width 0 height 2
radio input "true"
click at [196, 171] on button "Next" at bounding box center [216, 173] width 82 height 20
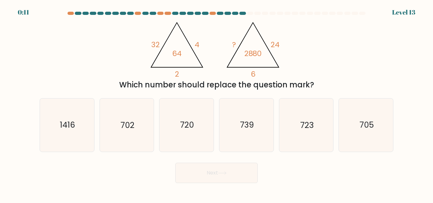
drag, startPoint x: 179, startPoint y: 131, endPoint x: 192, endPoint y: 170, distance: 40.5
click at [181, 133] on icon "720" at bounding box center [186, 125] width 53 height 53
click at [216, 103] on input "c. 720" at bounding box center [216, 103] width 0 height 2
radio input "true"
click at [199, 175] on button "Next" at bounding box center [216, 173] width 82 height 20
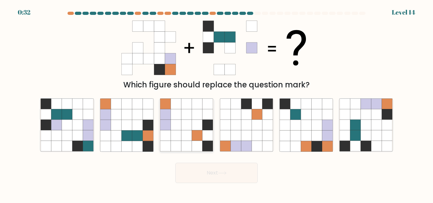
click at [171, 133] on icon at bounding box center [165, 136] width 10 height 10
click at [216, 103] on input "c." at bounding box center [216, 103] width 0 height 2
radio input "true"
click at [109, 124] on icon at bounding box center [105, 125] width 10 height 10
click at [216, 103] on input "b." at bounding box center [216, 103] width 0 height 2
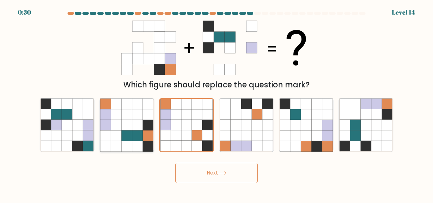
radio input "true"
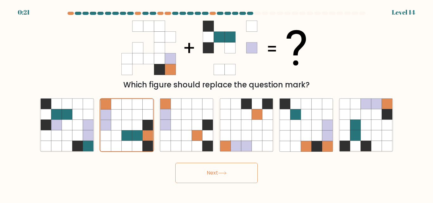
click at [221, 178] on button "Next" at bounding box center [216, 173] width 82 height 20
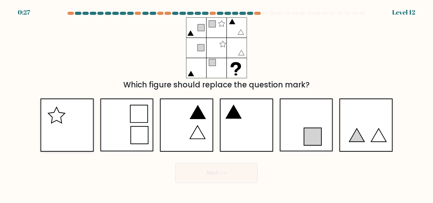
click at [63, 119] on icon at bounding box center [66, 125] width 53 height 53
click at [216, 103] on input "a." at bounding box center [216, 103] width 0 height 2
radio input "true"
click at [225, 168] on button "Next" at bounding box center [216, 173] width 82 height 20
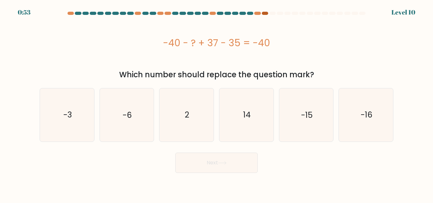
click at [263, 12] on div at bounding box center [265, 13] width 6 height 3
drag, startPoint x: 258, startPoint y: 12, endPoint x: 263, endPoint y: 12, distance: 4.8
click at [258, 12] on div at bounding box center [257, 13] width 6 height 3
click at [267, 13] on div at bounding box center [265, 13] width 6 height 3
click at [143, 126] on icon "-6" at bounding box center [126, 114] width 53 height 53
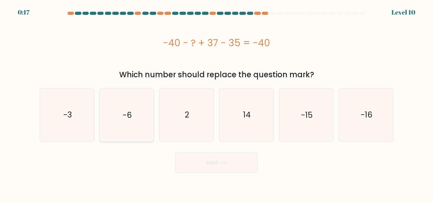
click at [216, 103] on input "b. -6" at bounding box center [216, 103] width 0 height 2
radio input "true"
click at [197, 162] on button "Next" at bounding box center [216, 163] width 82 height 20
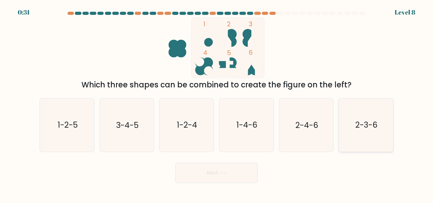
drag, startPoint x: 376, startPoint y: 119, endPoint x: 348, endPoint y: 132, distance: 30.8
click at [374, 120] on icon "2-3-6" at bounding box center [365, 125] width 53 height 53
click at [237, 170] on button "Next" at bounding box center [216, 173] width 82 height 20
click at [236, 169] on button "Next" at bounding box center [216, 173] width 82 height 20
click at [369, 134] on icon "2-3-6" at bounding box center [365, 125] width 53 height 53
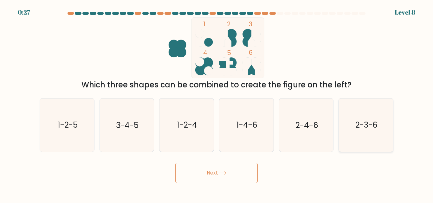
click at [217, 103] on input "f. 2-3-6" at bounding box center [216, 103] width 0 height 2
radio input "true"
click at [244, 178] on button "Next" at bounding box center [216, 173] width 82 height 20
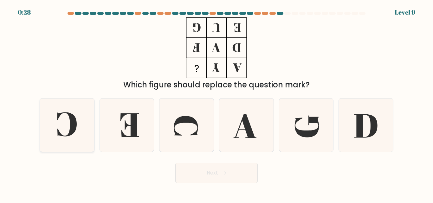
click at [82, 119] on icon at bounding box center [67, 125] width 53 height 53
click at [216, 103] on input "a." at bounding box center [216, 103] width 0 height 2
radio input "true"
click at [203, 173] on button "Next" at bounding box center [216, 173] width 82 height 20
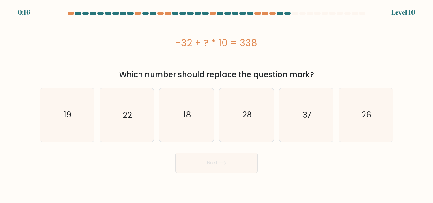
drag, startPoint x: 299, startPoint y: 113, endPoint x: 255, endPoint y: 147, distance: 55.4
click at [296, 118] on icon "37" at bounding box center [306, 114] width 53 height 53
click at [217, 103] on input "e. 37" at bounding box center [216, 103] width 0 height 2
radio input "true"
click at [238, 156] on button "Next" at bounding box center [216, 163] width 82 height 20
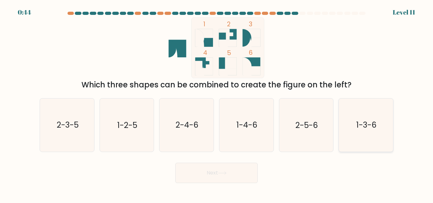
click at [357, 139] on icon "1-3-6" at bounding box center [365, 125] width 53 height 53
click at [217, 103] on input "f. 1-3-6" at bounding box center [216, 103] width 0 height 2
radio input "true"
click at [216, 171] on button "Next" at bounding box center [216, 173] width 82 height 20
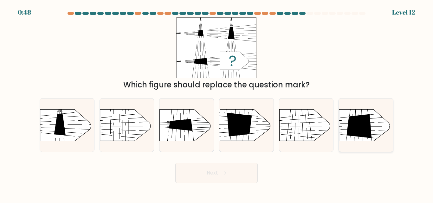
click at [363, 129] on icon at bounding box center [359, 126] width 25 height 24
click at [217, 103] on input "f." at bounding box center [216, 103] width 0 height 2
radio input "true"
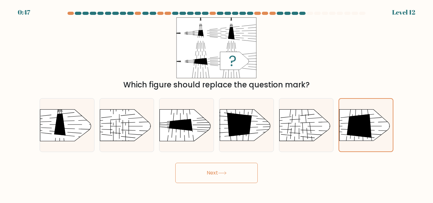
click at [237, 173] on button "Next" at bounding box center [216, 173] width 82 height 20
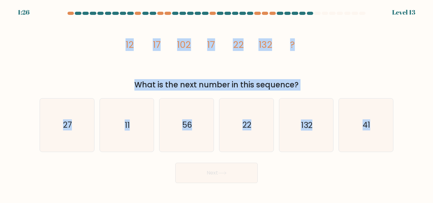
drag, startPoint x: 113, startPoint y: 39, endPoint x: 399, endPoint y: 155, distance: 308.4
click at [399, 155] on form at bounding box center [216, 97] width 433 height 171
copy form "12 17 102 17 22 132 ? What is the next number in this sequence? a. 27 b. 11 c. …"
click at [114, 57] on div "image/svg+xml 12 17 102 17 22 132 ? What is the next number in this sequence?" at bounding box center [216, 53] width 361 height 73
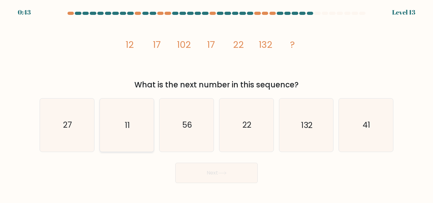
drag, startPoint x: 73, startPoint y: 114, endPoint x: 116, endPoint y: 127, distance: 45.3
click at [76, 114] on icon "27" at bounding box center [67, 125] width 53 height 53
click at [216, 103] on input "a. 27" at bounding box center [216, 103] width 0 height 2
radio input "true"
click at [216, 167] on button "Next" at bounding box center [216, 173] width 82 height 20
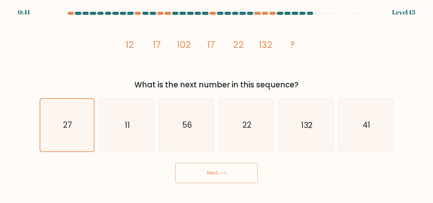
click at [212, 171] on button "Next" at bounding box center [216, 173] width 82 height 20
click at [225, 173] on icon at bounding box center [222, 172] width 9 height 3
click at [212, 175] on button "Next" at bounding box center [216, 173] width 82 height 20
drag, startPoint x: 127, startPoint y: 165, endPoint x: 197, endPoint y: 164, distance: 69.4
click at [137, 163] on div "Next" at bounding box center [216, 171] width 361 height 23
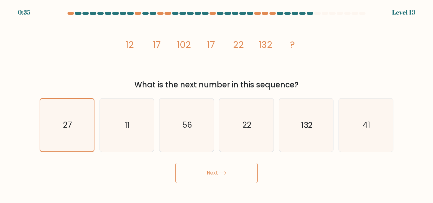
click at [215, 168] on button "Next" at bounding box center [216, 173] width 82 height 20
drag, startPoint x: 238, startPoint y: 176, endPoint x: 251, endPoint y: 171, distance: 13.8
click at [238, 176] on button "Next" at bounding box center [216, 173] width 82 height 20
click at [55, 60] on div "image/svg+xml 12 17 102 17 22 132 ? What is the next number in this sequence?" at bounding box center [216, 53] width 361 height 73
click at [109, 111] on icon "11" at bounding box center [126, 125] width 53 height 53
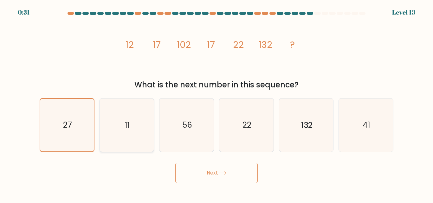
click at [216, 103] on input "b. 11" at bounding box center [216, 103] width 0 height 2
radio input "true"
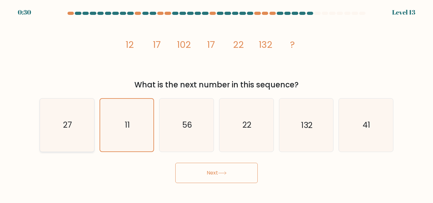
click at [66, 114] on icon "27" at bounding box center [67, 125] width 53 height 53
click at [216, 103] on input "a. 27" at bounding box center [216, 103] width 0 height 2
radio input "true"
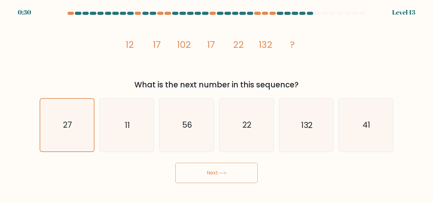
click at [204, 169] on button "Next" at bounding box center [216, 173] width 82 height 20
click at [217, 170] on button "Next" at bounding box center [216, 173] width 82 height 20
click at [224, 172] on icon at bounding box center [222, 172] width 9 height 3
click at [225, 172] on icon at bounding box center [222, 172] width 9 height 3
click at [229, 170] on button "Next" at bounding box center [216, 173] width 82 height 20
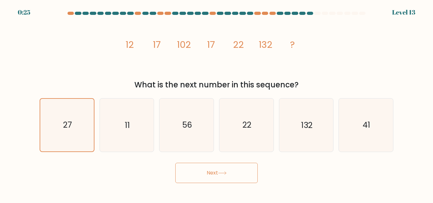
click at [229, 169] on button "Next" at bounding box center [216, 173] width 82 height 20
click at [230, 168] on button "Next" at bounding box center [216, 173] width 82 height 20
drag, startPoint x: 230, startPoint y: 167, endPoint x: 233, endPoint y: 168, distance: 3.3
click at [230, 167] on button "Next" at bounding box center [216, 173] width 82 height 20
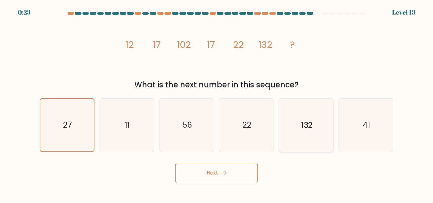
click at [318, 120] on icon "132" at bounding box center [306, 125] width 53 height 53
click at [217, 103] on input "e. 132" at bounding box center [216, 103] width 0 height 2
radio input "true"
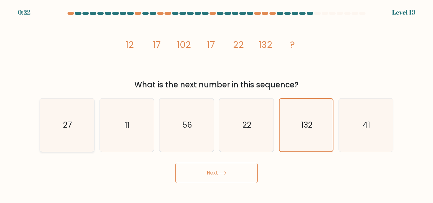
drag, startPoint x: 67, startPoint y: 124, endPoint x: 87, endPoint y: 134, distance: 23.1
click at [75, 126] on icon "27" at bounding box center [67, 125] width 53 height 53
click at [207, 171] on button "Next" at bounding box center [216, 173] width 82 height 20
drag, startPoint x: 5, startPoint y: 122, endPoint x: 48, endPoint y: 122, distance: 43.4
click at [21, 122] on form at bounding box center [216, 97] width 433 height 171
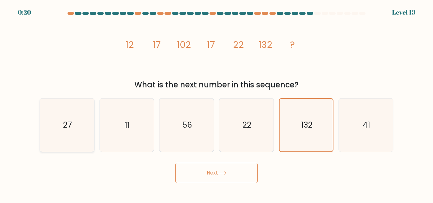
click at [54, 120] on icon "27" at bounding box center [67, 125] width 53 height 53
click at [216, 103] on input "a. 27" at bounding box center [216, 103] width 0 height 2
radio input "true"
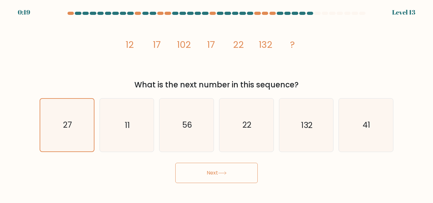
drag, startPoint x: 219, startPoint y: 172, endPoint x: 207, endPoint y: 172, distance: 12.4
click at [210, 172] on button "Next" at bounding box center [216, 173] width 82 height 20
click at [207, 172] on button "Next" at bounding box center [216, 173] width 82 height 20
drag, startPoint x: 211, startPoint y: 173, endPoint x: 226, endPoint y: 172, distance: 14.6
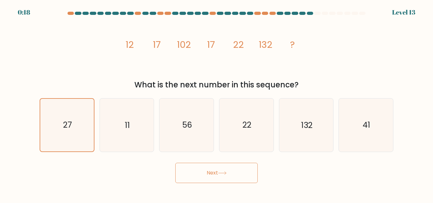
click at [213, 173] on button "Next" at bounding box center [216, 173] width 82 height 20
drag, startPoint x: 226, startPoint y: 172, endPoint x: 233, endPoint y: 171, distance: 7.0
click at [229, 172] on button "Next" at bounding box center [216, 173] width 82 height 20
click at [233, 171] on button "Next" at bounding box center [216, 173] width 82 height 20
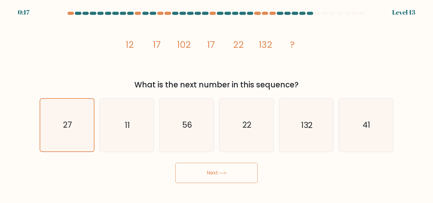
click at [233, 171] on button "Next" at bounding box center [216, 173] width 82 height 20
click at [223, 172] on icon at bounding box center [222, 172] width 9 height 3
click at [224, 176] on button "Next" at bounding box center [216, 173] width 82 height 20
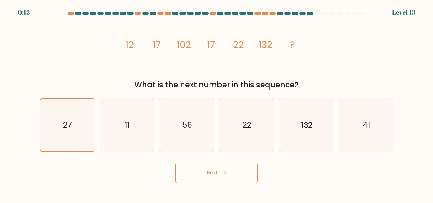
click at [224, 176] on button "Next" at bounding box center [216, 173] width 82 height 20
click at [175, 163] on button "Next" at bounding box center [216, 173] width 82 height 20
click at [224, 176] on button "Next" at bounding box center [216, 173] width 82 height 20
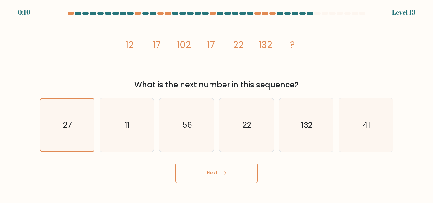
click at [226, 170] on button "Next" at bounding box center [216, 173] width 82 height 20
click at [225, 170] on button "Next" at bounding box center [216, 173] width 82 height 20
click at [226, 169] on button "Next" at bounding box center [216, 173] width 82 height 20
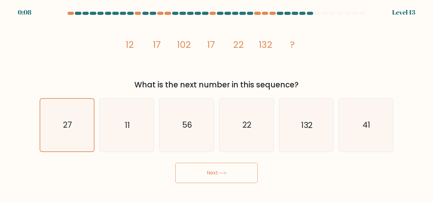
click at [227, 170] on button "Next" at bounding box center [216, 173] width 82 height 20
click at [227, 171] on icon at bounding box center [222, 172] width 9 height 3
click at [223, 171] on icon at bounding box center [222, 172] width 9 height 3
click at [221, 172] on icon at bounding box center [222, 172] width 9 height 3
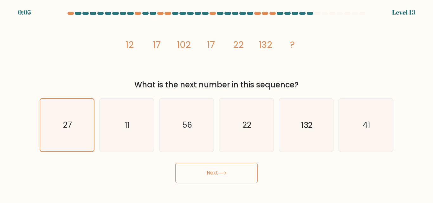
click at [221, 172] on icon at bounding box center [222, 172] width 9 height 3
click at [220, 173] on icon at bounding box center [222, 172] width 9 height 3
click at [219, 175] on button "Next" at bounding box center [216, 173] width 82 height 20
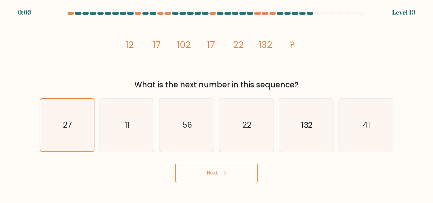
click at [219, 175] on button "Next" at bounding box center [216, 173] width 82 height 20
click at [219, 174] on button "Next" at bounding box center [216, 173] width 82 height 20
click at [219, 175] on button "Next" at bounding box center [216, 173] width 82 height 20
click at [221, 178] on button "Next" at bounding box center [216, 173] width 82 height 20
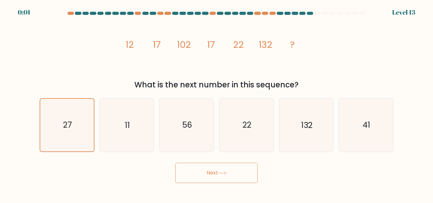
click at [221, 178] on button "Next" at bounding box center [216, 173] width 82 height 20
click at [221, 177] on button "Next" at bounding box center [216, 173] width 82 height 20
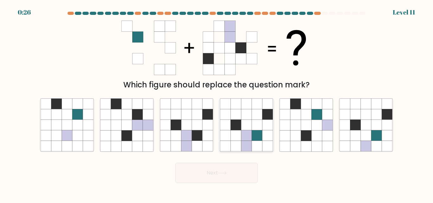
click at [249, 140] on icon at bounding box center [246, 136] width 10 height 10
click at [217, 103] on input "d." at bounding box center [216, 103] width 0 height 2
radio input "true"
click at [221, 174] on icon at bounding box center [222, 172] width 9 height 3
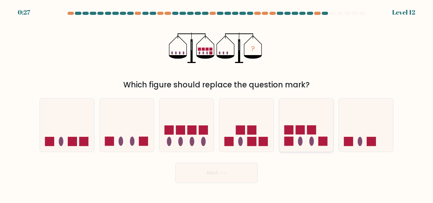
click at [302, 146] on icon at bounding box center [306, 125] width 54 height 45
click at [217, 103] on input "e." at bounding box center [216, 103] width 0 height 2
radio input "true"
click at [191, 134] on rect at bounding box center [191, 130] width 9 height 9
click at [216, 103] on input "c." at bounding box center [216, 103] width 0 height 2
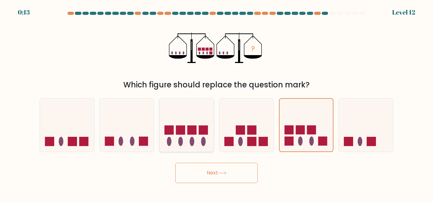
radio input "true"
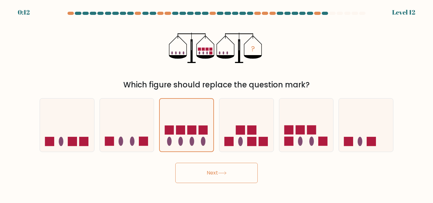
click at [207, 165] on button "Next" at bounding box center [216, 173] width 82 height 20
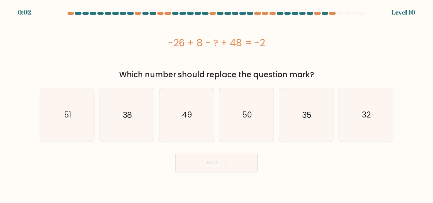
drag, startPoint x: 370, startPoint y: 126, endPoint x: 190, endPoint y: 152, distance: 181.6
click at [370, 126] on icon "32" at bounding box center [365, 114] width 53 height 53
click at [217, 103] on input "f. 32" at bounding box center [216, 103] width 0 height 2
radio input "true"
click at [191, 160] on button "Next" at bounding box center [216, 163] width 82 height 20
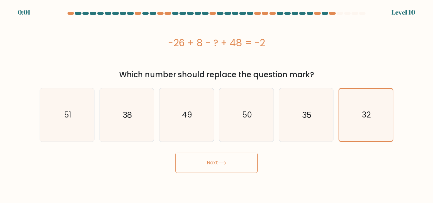
click at [193, 159] on button "Next" at bounding box center [216, 163] width 82 height 20
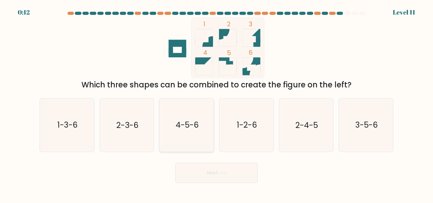
click at [169, 140] on icon "4-5-6" at bounding box center [186, 125] width 53 height 53
click at [216, 103] on input "c. 4-5-6" at bounding box center [216, 103] width 0 height 2
radio input "true"
click at [359, 129] on text "3-5-6" at bounding box center [366, 125] width 23 height 11
click at [217, 103] on input "f. 3-5-6" at bounding box center [216, 103] width 0 height 2
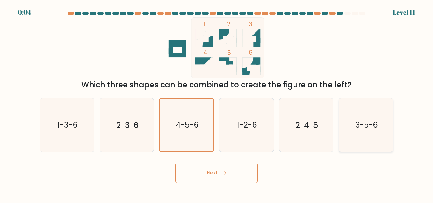
radio input "true"
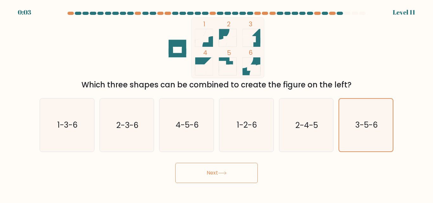
click at [201, 171] on button "Next" at bounding box center [216, 173] width 82 height 20
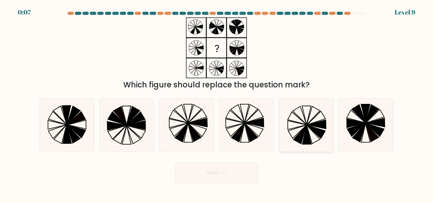
click at [312, 127] on icon at bounding box center [316, 131] width 18 height 13
click at [217, 103] on input "e." at bounding box center [216, 103] width 0 height 2
radio input "true"
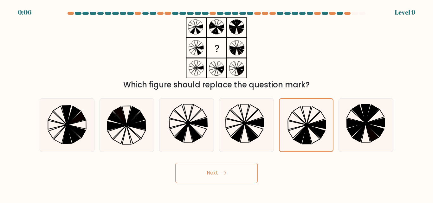
click at [228, 179] on button "Next" at bounding box center [216, 173] width 82 height 20
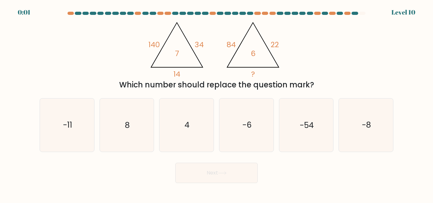
drag, startPoint x: 192, startPoint y: 105, endPoint x: 213, endPoint y: 199, distance: 95.7
click at [196, 120] on icon "4" at bounding box center [186, 125] width 53 height 53
click at [216, 103] on input "c. 4" at bounding box center [216, 103] width 0 height 2
radio input "true"
drag, startPoint x: 219, startPoint y: 191, endPoint x: 229, endPoint y: 177, distance: 16.6
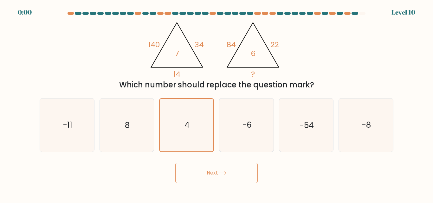
click at [228, 183] on body "0:00 Level 10" at bounding box center [216, 101] width 433 height 203
click at [230, 175] on button "Next" at bounding box center [216, 173] width 82 height 20
click at [230, 174] on button "Next" at bounding box center [216, 173] width 82 height 20
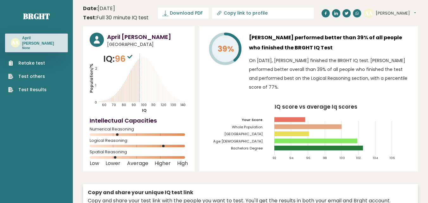
click at [394, 11] on button "April Ayan" at bounding box center [396, 13] width 40 height 6
click at [394, 12] on button "April Ayan" at bounding box center [396, 13] width 40 height 6
click at [31, 63] on link "Retake test" at bounding box center [27, 63] width 38 height 7
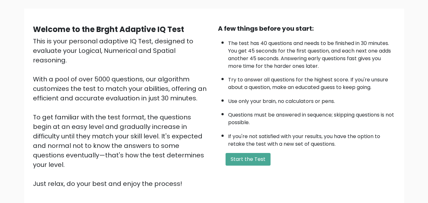
scroll to position [87, 0]
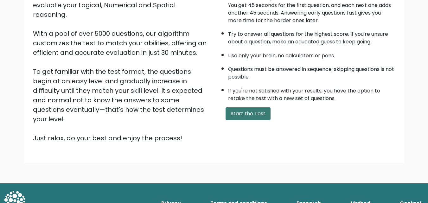
click at [247, 113] on button "Start the Test" at bounding box center [248, 113] width 45 height 13
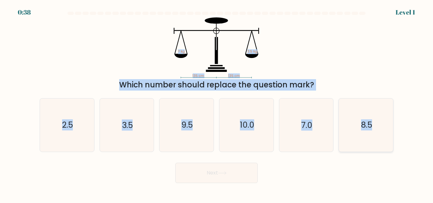
drag, startPoint x: 183, startPoint y: 17, endPoint x: 383, endPoint y: 145, distance: 237.3
click at [383, 145] on form at bounding box center [216, 97] width 433 height 171
copy form "135 cm 135 cm ? kg 3.5 kg Which number should replace the question mark? a. 2.5…"
click at [136, 58] on icon "135 cm 135 cm ? kg 3.5 kg" at bounding box center [216, 47] width 190 height 61
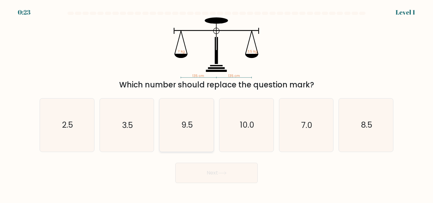
click at [180, 135] on icon "9.5" at bounding box center [186, 125] width 53 height 53
click at [216, 103] on input "c. 9.5" at bounding box center [216, 103] width 0 height 2
radio input "true"
click at [128, 124] on text "3.5" at bounding box center [127, 125] width 11 height 11
click at [216, 103] on input "b. 3.5" at bounding box center [216, 103] width 0 height 2
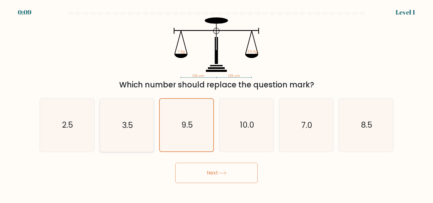
radio input "true"
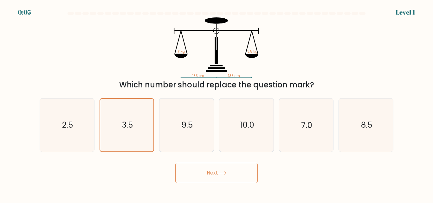
click at [232, 168] on button "Next" at bounding box center [216, 173] width 82 height 20
click at [225, 169] on button "Next" at bounding box center [216, 173] width 82 height 20
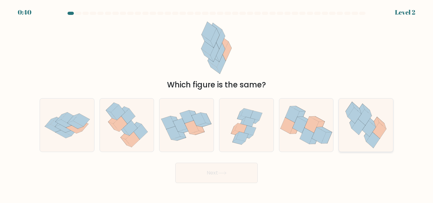
click at [371, 129] on icon at bounding box center [369, 129] width 14 height 16
click at [217, 103] on input "f." at bounding box center [216, 103] width 0 height 2
radio input "true"
click at [192, 173] on button "Next" at bounding box center [216, 173] width 82 height 20
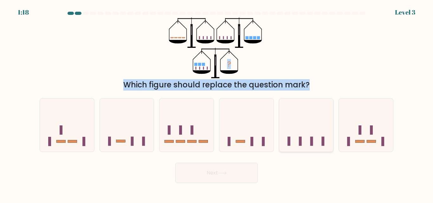
drag, startPoint x: 175, startPoint y: 20, endPoint x: 298, endPoint y: 125, distance: 161.4
click at [287, 187] on body "1:18 Level 3" at bounding box center [216, 101] width 433 height 203
drag, startPoint x: 243, startPoint y: 42, endPoint x: 235, endPoint y: 41, distance: 7.4
click at [242, 42] on icon "?" at bounding box center [216, 47] width 95 height 61
click at [299, 62] on div "? Which figure should replace the question mark?" at bounding box center [216, 53] width 361 height 73
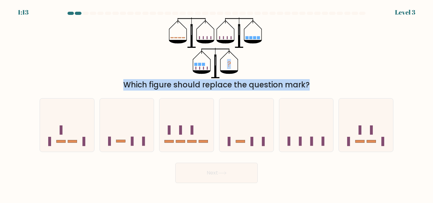
click at [339, 90] on div "Which figure should replace the question mark?" at bounding box center [216, 84] width 346 height 11
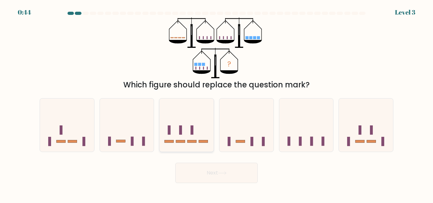
click at [180, 129] on rect at bounding box center [180, 130] width 3 height 9
click at [216, 103] on input "c." at bounding box center [216, 103] width 0 height 2
radio input "true"
click at [216, 173] on button "Next" at bounding box center [216, 173] width 82 height 20
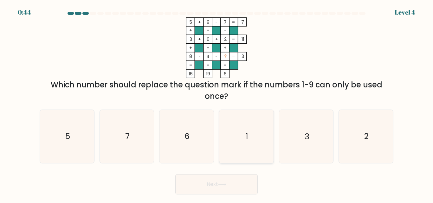
click at [238, 141] on icon "1" at bounding box center [246, 136] width 53 height 53
click at [217, 103] on input "d. 1" at bounding box center [216, 103] width 0 height 2
radio input "true"
click at [237, 184] on button "Next" at bounding box center [216, 184] width 82 height 20
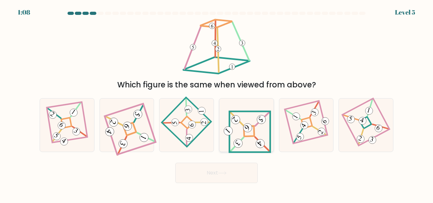
click at [248, 134] on icon at bounding box center [246, 125] width 49 height 42
click at [217, 103] on input "d." at bounding box center [216, 103] width 0 height 2
radio input "true"
click at [227, 165] on button "Next" at bounding box center [216, 173] width 82 height 20
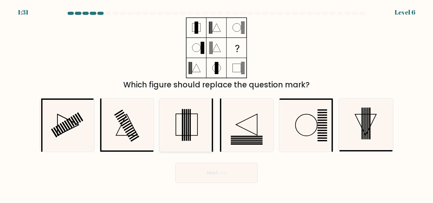
click at [191, 119] on icon at bounding box center [186, 125] width 53 height 53
click at [216, 103] on input "c." at bounding box center [216, 103] width 0 height 2
radio input "true"
click at [197, 176] on button "Next" at bounding box center [216, 173] width 82 height 20
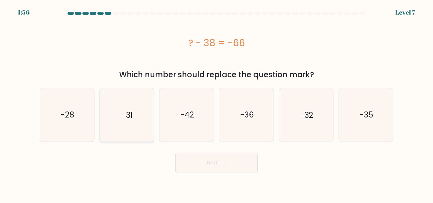
drag, startPoint x: 87, startPoint y: 109, endPoint x: 138, endPoint y: 139, distance: 59.1
click at [86, 109] on icon "-28" at bounding box center [67, 114] width 53 height 53
click at [216, 103] on input "a. -28" at bounding box center [216, 103] width 0 height 2
radio input "true"
click at [206, 164] on button "Next" at bounding box center [216, 163] width 82 height 20
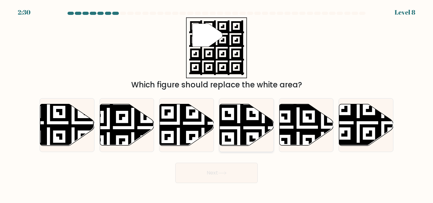
click at [256, 119] on icon at bounding box center [247, 125] width 54 height 42
click at [217, 103] on input "d." at bounding box center [216, 103] width 0 height 2
radio input "true"
click at [226, 171] on icon at bounding box center [222, 172] width 9 height 3
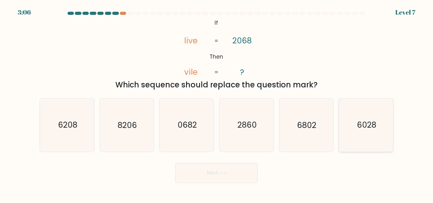
click at [359, 132] on icon "6028" at bounding box center [365, 125] width 53 height 53
click at [217, 103] on input "f. 6028" at bounding box center [216, 103] width 0 height 2
radio input "true"
click at [217, 174] on button "Next" at bounding box center [216, 173] width 82 height 20
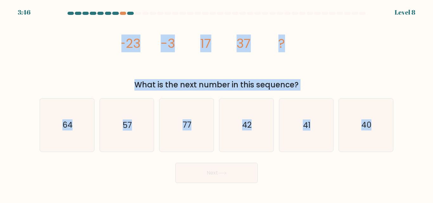
drag, startPoint x: 120, startPoint y: 38, endPoint x: 386, endPoint y: 165, distance: 294.3
click at [386, 165] on form at bounding box center [216, 97] width 433 height 171
copy form "-23 -3 17 37 ? What is the next number in this sequence? a. 64 b. 57 c. 77 d. 4…"
click at [120, 78] on div "image/svg+xml -23 -3 17 37 ? What is the next number in this sequence?" at bounding box center [216, 53] width 361 height 73
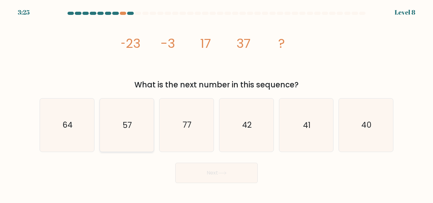
click at [141, 112] on icon "57" at bounding box center [126, 125] width 53 height 53
click at [216, 103] on input "b. 57" at bounding box center [216, 103] width 0 height 2
radio input "true"
click at [217, 168] on button "Next" at bounding box center [216, 173] width 82 height 20
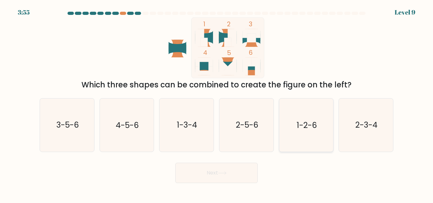
click at [310, 126] on text "1-2-6" at bounding box center [307, 125] width 20 height 11
click at [217, 103] on input "e. 1-2-6" at bounding box center [216, 103] width 0 height 2
radio input "true"
click at [240, 170] on button "Next" at bounding box center [216, 173] width 82 height 20
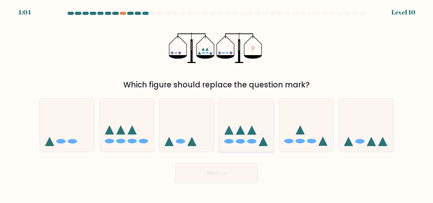
click at [235, 141] on icon at bounding box center [246, 125] width 54 height 45
click at [217, 103] on input "d." at bounding box center [216, 103] width 0 height 2
radio input "true"
click at [138, 137] on icon at bounding box center [127, 125] width 54 height 45
click at [216, 103] on input "b." at bounding box center [216, 103] width 0 height 2
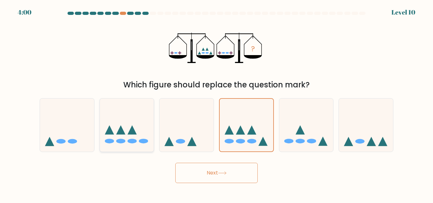
radio input "true"
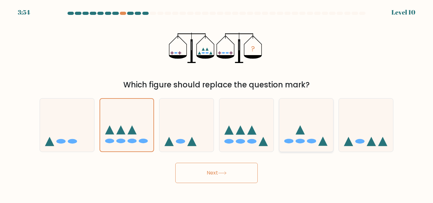
click at [298, 141] on ellipse at bounding box center [299, 141] width 9 height 5
click at [217, 103] on input "e." at bounding box center [216, 103] width 0 height 2
radio input "true"
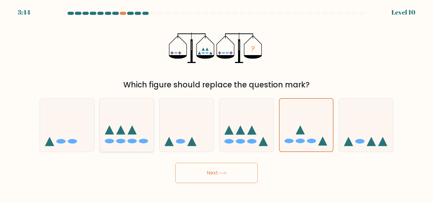
click at [138, 131] on icon at bounding box center [127, 125] width 54 height 45
click at [216, 103] on input "b." at bounding box center [216, 103] width 0 height 2
radio input "true"
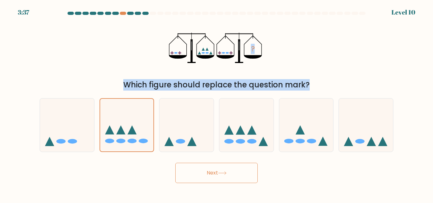
drag, startPoint x: 182, startPoint y: 50, endPoint x: 304, endPoint y: 74, distance: 124.3
click at [275, 133] on form at bounding box center [216, 97] width 433 height 171
click at [307, 28] on div "? Which figure should replace the question mark?" at bounding box center [216, 53] width 361 height 73
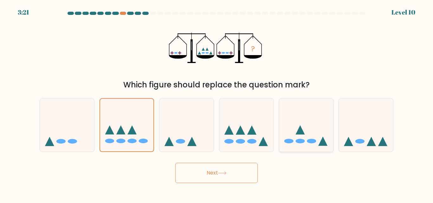
click at [301, 144] on icon at bounding box center [306, 125] width 54 height 45
click at [217, 103] on input "e." at bounding box center [216, 103] width 0 height 2
radio input "true"
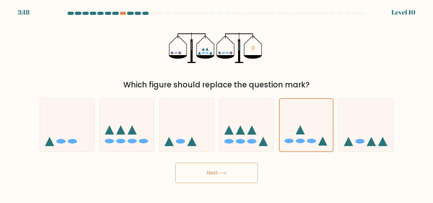
click at [215, 184] on body "3:18 Level 10" at bounding box center [216, 101] width 433 height 203
click at [216, 169] on button "Next" at bounding box center [216, 173] width 82 height 20
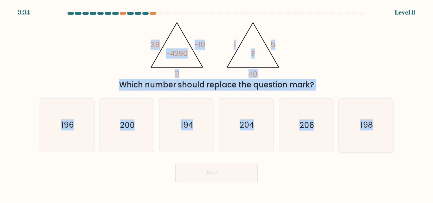
drag, startPoint x: 143, startPoint y: 26, endPoint x: 381, endPoint y: 129, distance: 259.6
click at [381, 130] on form at bounding box center [216, 97] width 433 height 171
copy form "39 -10 11 -4290 @import url('[URL][DOMAIN_NAME]); 1 5 40 ? Which number should …"
click at [76, 58] on div "@import url('[URL][DOMAIN_NAME]); 39 -10 11 -4290 @import url('[URL][DOMAIN_NAM…" at bounding box center [216, 53] width 361 height 73
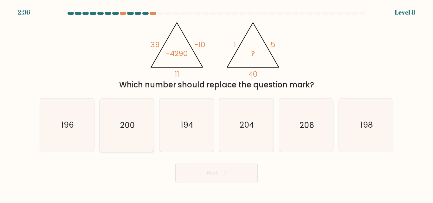
click at [139, 125] on icon "200" at bounding box center [126, 125] width 53 height 53
click at [216, 103] on input "b. 200" at bounding box center [216, 103] width 0 height 2
radio input "true"
drag, startPoint x: 202, startPoint y: 167, endPoint x: 205, endPoint y: 166, distance: 3.4
click at [203, 166] on button "Next" at bounding box center [216, 173] width 82 height 20
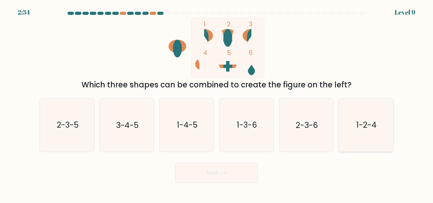
click at [374, 124] on text "1-2-4" at bounding box center [366, 125] width 20 height 11
click at [217, 103] on input "f. 1-2-4" at bounding box center [216, 103] width 0 height 2
radio input "true"
click at [216, 177] on button "Next" at bounding box center [216, 173] width 82 height 20
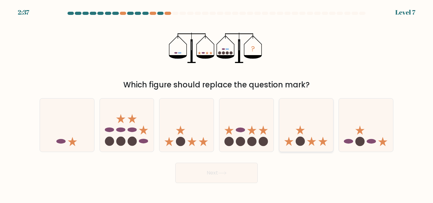
click at [302, 138] on circle at bounding box center [299, 141] width 9 height 9
click at [217, 103] on input "e." at bounding box center [216, 103] width 0 height 2
radio input "true"
click at [250, 138] on circle at bounding box center [251, 141] width 9 height 9
click at [217, 103] on input "d." at bounding box center [216, 103] width 0 height 2
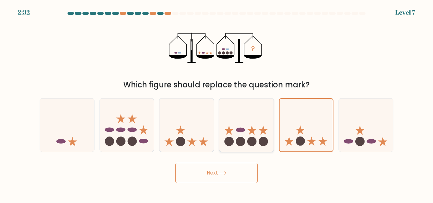
radio input "true"
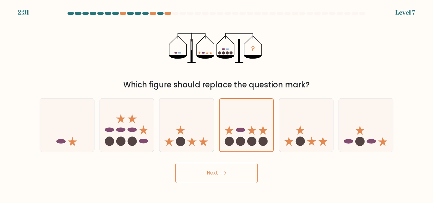
click at [220, 173] on icon at bounding box center [222, 172] width 9 height 3
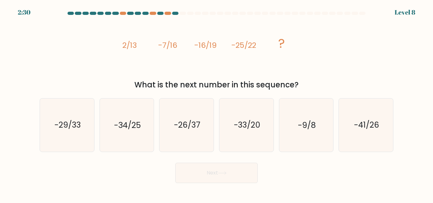
click at [226, 173] on icon at bounding box center [222, 172] width 9 height 3
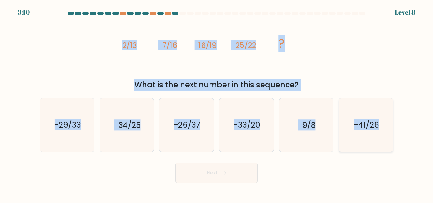
drag, startPoint x: 193, startPoint y: 99, endPoint x: 387, endPoint y: 132, distance: 197.1
click at [387, 132] on form at bounding box center [216, 97] width 433 height 171
copy form "2/13 -7/16 -16/19 -25/22 ? What is the next number in this sequence? a. -29/33 …"
click at [115, 119] on icon "-34/25" at bounding box center [126, 125] width 53 height 53
click at [216, 103] on input "b. -34/25" at bounding box center [216, 103] width 0 height 2
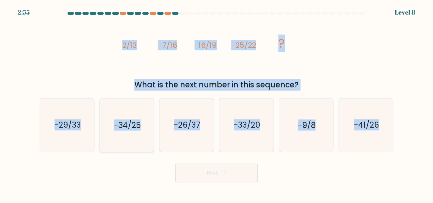
radio input "true"
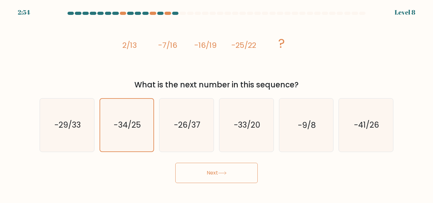
click at [218, 169] on button "Next" at bounding box center [216, 173] width 82 height 20
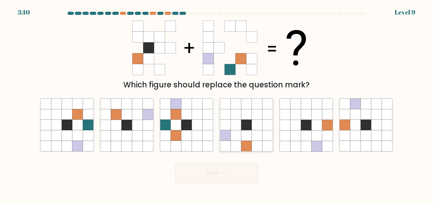
click at [233, 120] on icon at bounding box center [235, 125] width 10 height 10
click at [217, 103] on input "d." at bounding box center [216, 103] width 0 height 2
radio input "true"
click at [202, 129] on icon at bounding box center [197, 125] width 10 height 10
click at [216, 103] on input "c." at bounding box center [216, 103] width 0 height 2
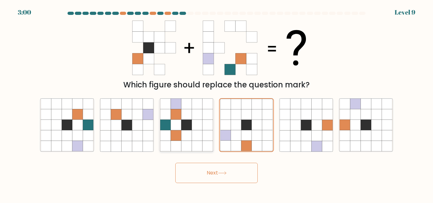
radio input "true"
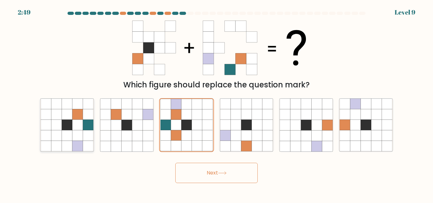
click at [75, 120] on icon at bounding box center [67, 125] width 53 height 53
click at [216, 103] on input "a." at bounding box center [216, 103] width 0 height 2
radio input "true"
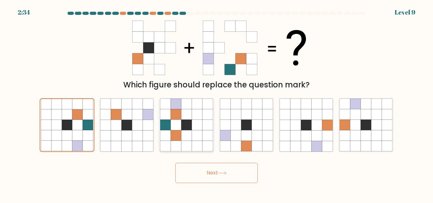
click at [174, 121] on icon at bounding box center [176, 125] width 10 height 10
click at [216, 103] on input "c." at bounding box center [216, 103] width 0 height 2
radio input "true"
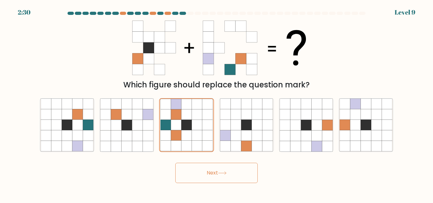
click at [198, 172] on button "Next" at bounding box center [216, 173] width 82 height 20
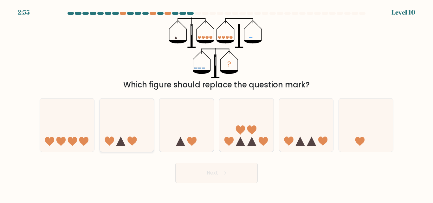
click at [143, 141] on icon at bounding box center [127, 125] width 54 height 45
click at [216, 103] on input "b." at bounding box center [216, 103] width 0 height 2
radio input "true"
click at [231, 171] on button "Next" at bounding box center [216, 173] width 82 height 20
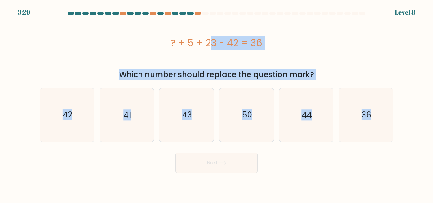
drag, startPoint x: 168, startPoint y: 36, endPoint x: 406, endPoint y: 171, distance: 273.7
click at [406, 171] on form "a." at bounding box center [216, 92] width 433 height 161
copy form "? + 5 + 23 - 42 = 36 Which number should replace the question mark? a. 42 b. 41…"
click at [163, 54] on div "? + 5 + 23 - 42 = 36" at bounding box center [217, 42] width 354 height 51
click at [294, 52] on div "? + 5 + 23 - 42 = 36" at bounding box center [217, 42] width 354 height 51
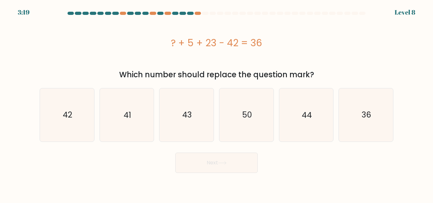
click at [295, 169] on div "Next" at bounding box center [216, 161] width 361 height 23
click at [250, 115] on text "50" at bounding box center [247, 114] width 10 height 11
click at [217, 103] on input "d. 50" at bounding box center [216, 103] width 0 height 2
radio input "true"
click at [222, 163] on icon at bounding box center [222, 162] width 9 height 3
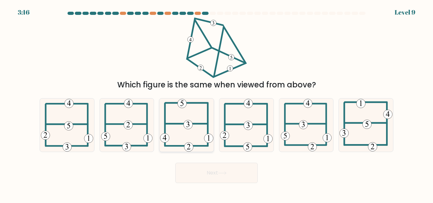
click at [180, 124] on 406 at bounding box center [186, 124] width 42 height 0
click at [216, 103] on input "c." at bounding box center [216, 103] width 0 height 2
radio input "true"
click at [227, 172] on icon at bounding box center [222, 172] width 9 height 3
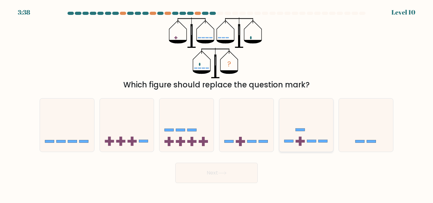
click at [306, 140] on icon at bounding box center [306, 125] width 54 height 45
click at [217, 103] on input "e." at bounding box center [216, 103] width 0 height 2
radio input "true"
click at [223, 173] on icon at bounding box center [222, 172] width 9 height 3
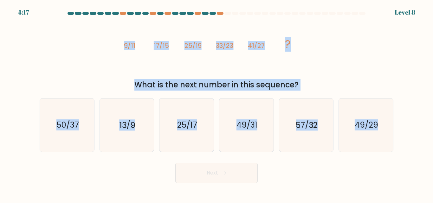
drag, startPoint x: 122, startPoint y: 43, endPoint x: 414, endPoint y: 154, distance: 312.3
click at [415, 155] on form at bounding box center [216, 97] width 433 height 171
copy form "9/11 17/15 25/19 33/23 41/27 ? What is the next number in this sequence? a. 50/…"
click at [366, 64] on div "image/svg+xml 9/11 17/15 25/19 33/23 41/27 ? What is the next number in this se…" at bounding box center [216, 53] width 361 height 73
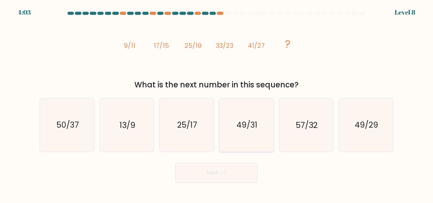
click at [249, 128] on text "49/31" at bounding box center [246, 125] width 21 height 11
click at [217, 103] on input "d. 49/31" at bounding box center [216, 103] width 0 height 2
radio input "true"
click at [212, 173] on button "Next" at bounding box center [216, 173] width 82 height 20
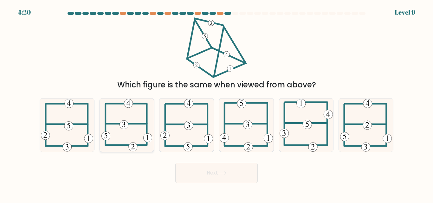
click at [132, 128] on icon at bounding box center [126, 125] width 51 height 53
click at [216, 103] on input "b." at bounding box center [216, 103] width 0 height 2
radio input "true"
click at [226, 170] on button "Next" at bounding box center [216, 173] width 82 height 20
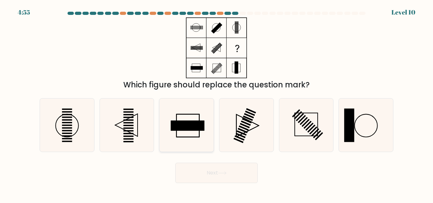
click at [194, 126] on rect at bounding box center [188, 126] width 34 height 10
click at [216, 103] on input "c." at bounding box center [216, 103] width 0 height 2
radio input "true"
click at [253, 128] on icon at bounding box center [246, 125] width 53 height 53
click at [217, 103] on input "d." at bounding box center [216, 103] width 0 height 2
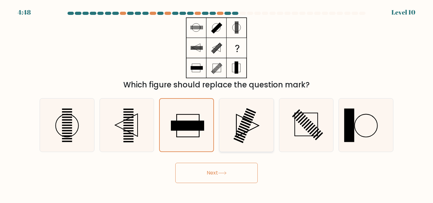
radio input "true"
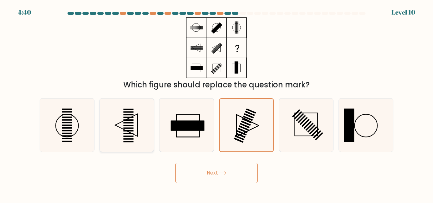
click at [134, 129] on icon at bounding box center [126, 125] width 53 height 53
click at [216, 103] on input "b." at bounding box center [216, 103] width 0 height 2
radio input "true"
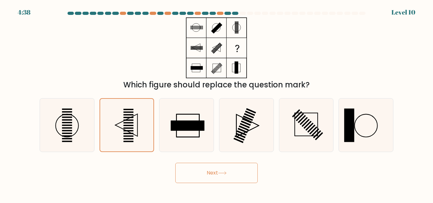
click at [200, 168] on button "Next" at bounding box center [216, 173] width 82 height 20
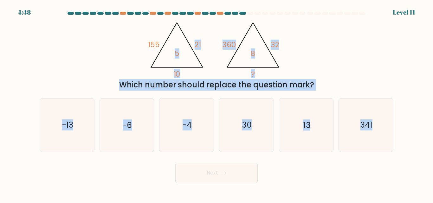
drag, startPoint x: 158, startPoint y: 24, endPoint x: 423, endPoint y: 150, distance: 293.6
click at [423, 150] on form at bounding box center [216, 97] width 433 height 171
copy form "21 10 5 @import url('[URL][DOMAIN_NAME]); 360 32 ? 8 Which number should replac…"
click at [344, 78] on div "@import url('[URL][DOMAIN_NAME]); 155 21 10 5 @import url('[URL][DOMAIN_NAME]);…" at bounding box center [216, 53] width 361 height 73
drag, startPoint x: 122, startPoint y: 30, endPoint x: 383, endPoint y: 139, distance: 283.1
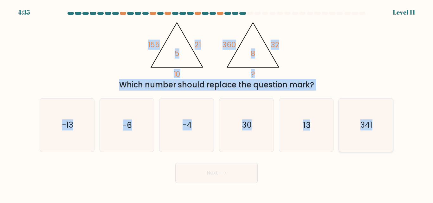
click at [383, 140] on form at bounding box center [216, 97] width 433 height 171
copy form "155 21 10 5 @import url('[URL][DOMAIN_NAME]); 360 32 ? 8 Which number should re…"
click at [87, 47] on div "@import url('[URL][DOMAIN_NAME]); 155 21 10 5 @import url('[URL][DOMAIN_NAME]);…" at bounding box center [216, 53] width 361 height 73
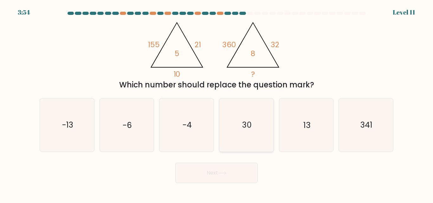
click at [255, 123] on icon "30" at bounding box center [246, 125] width 53 height 53
click at [217, 103] on input "d. 30" at bounding box center [216, 103] width 0 height 2
radio input "true"
click at [224, 172] on icon at bounding box center [222, 172] width 9 height 3
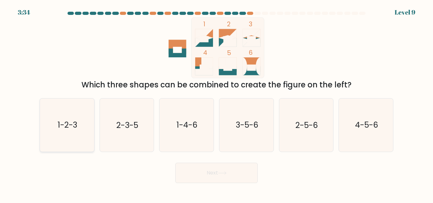
click at [62, 135] on icon "1-2-3" at bounding box center [67, 125] width 53 height 53
click at [216, 103] on input "a. 1-2-3" at bounding box center [216, 103] width 0 height 2
radio input "true"
click at [219, 177] on button "Next" at bounding box center [216, 173] width 82 height 20
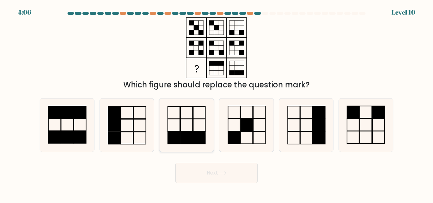
click at [201, 132] on rect at bounding box center [199, 138] width 12 height 12
click at [216, 103] on input "c." at bounding box center [216, 103] width 0 height 2
radio input "true"
click at [286, 117] on icon at bounding box center [306, 125] width 53 height 53
click at [217, 103] on input "e." at bounding box center [216, 103] width 0 height 2
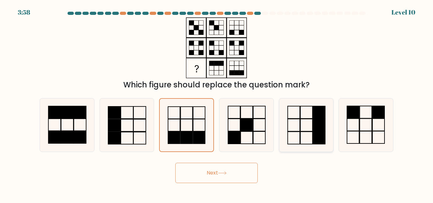
radio input "true"
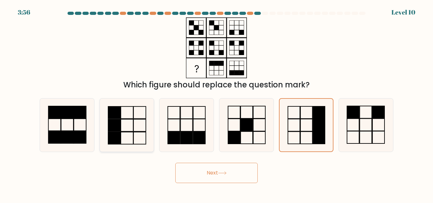
click at [113, 125] on rect at bounding box center [114, 125] width 12 height 12
click at [216, 103] on input "b." at bounding box center [216, 103] width 0 height 2
radio input "true"
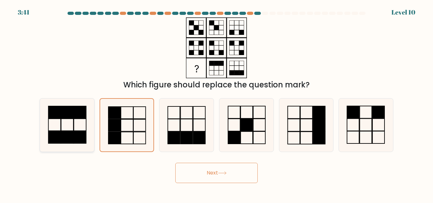
click at [68, 117] on rect at bounding box center [67, 112] width 12 height 12
click at [216, 103] on input "a." at bounding box center [216, 103] width 0 height 2
radio input "true"
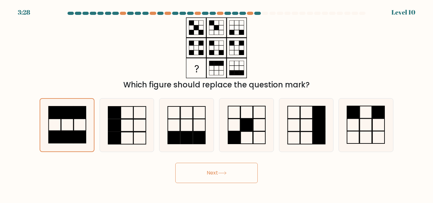
click at [224, 171] on icon at bounding box center [222, 172] width 9 height 3
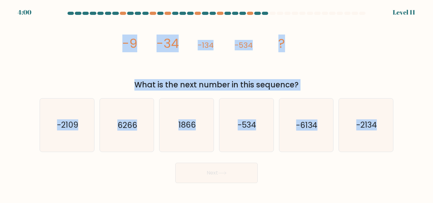
drag, startPoint x: 120, startPoint y: 36, endPoint x: 419, endPoint y: 128, distance: 313.3
click at [433, 129] on form at bounding box center [216, 97] width 433 height 171
copy form "-9 -34 -134 -534 ? What is the next number in this sequence? a. -2109 b. 6266 c…"
click at [63, 71] on div "image/svg+xml -9 -34 -134 -534 ? What is the next number in this sequence?" at bounding box center [216, 53] width 361 height 73
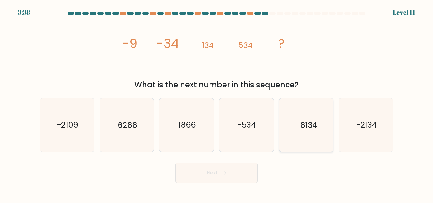
drag, startPoint x: 365, startPoint y: 129, endPoint x: 322, endPoint y: 149, distance: 47.0
click at [361, 132] on icon "-2134" at bounding box center [365, 125] width 53 height 53
click at [221, 171] on button "Next" at bounding box center [216, 173] width 82 height 20
click at [356, 122] on text "-2134" at bounding box center [366, 125] width 21 height 11
click at [217, 103] on input "f. -2134" at bounding box center [216, 103] width 0 height 2
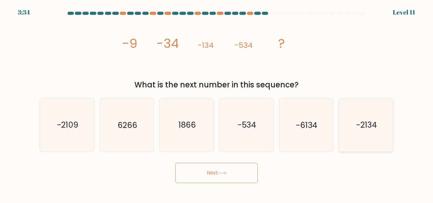
radio input "true"
click at [236, 173] on button "Next" at bounding box center [216, 173] width 82 height 20
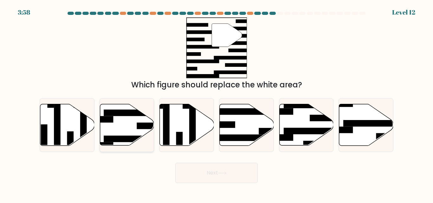
click at [126, 125] on icon at bounding box center [127, 125] width 54 height 42
click at [216, 103] on input "b." at bounding box center [216, 103] width 0 height 2
radio input "true"
click at [222, 174] on icon at bounding box center [222, 172] width 9 height 3
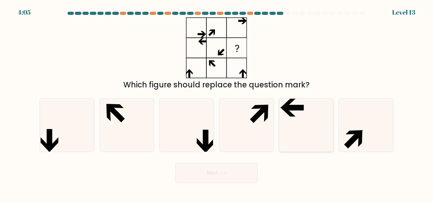
click at [298, 119] on icon at bounding box center [306, 125] width 53 height 53
click at [217, 103] on input "e." at bounding box center [216, 103] width 0 height 2
radio input "true"
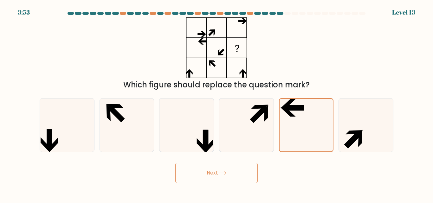
click at [232, 170] on button "Next" at bounding box center [216, 173] width 82 height 20
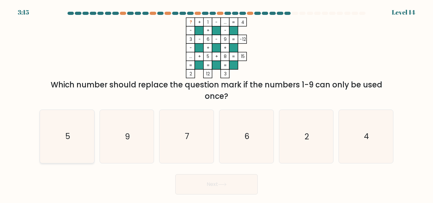
click at [68, 150] on icon "5" at bounding box center [67, 136] width 53 height 53
click at [216, 103] on input "a. 5" at bounding box center [216, 103] width 0 height 2
radio input "true"
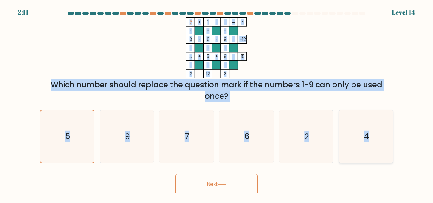
drag, startPoint x: 189, startPoint y: 18, endPoint x: 367, endPoint y: 158, distance: 226.6
click at [367, 158] on form at bounding box center [216, 103] width 433 height 183
copy form "? + 1 - ... 4 - + - 3 - 6 - 9 -12 - + + ... + 5 + 8 = 15 = = = = 2 12 3 = Which…"
click at [257, 92] on div "Which number should replace the question mark if the numbers 1-9 can only be us…" at bounding box center [216, 90] width 346 height 23
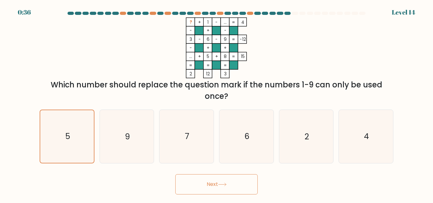
drag, startPoint x: 179, startPoint y: 142, endPoint x: 221, endPoint y: 177, distance: 54.2
click at [179, 142] on icon "7" at bounding box center [186, 136] width 53 height 53
click at [216, 103] on input "c. 7" at bounding box center [216, 103] width 0 height 2
radio input "true"
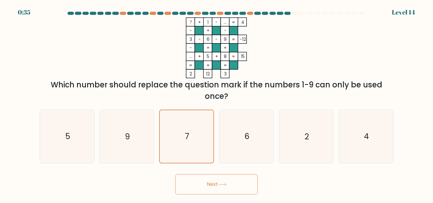
click at [233, 182] on button "Next" at bounding box center [216, 184] width 82 height 20
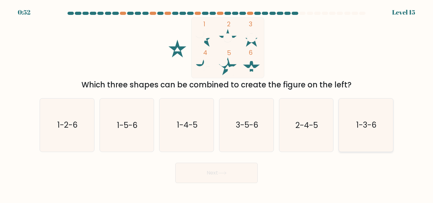
click at [355, 115] on icon "1-3-6" at bounding box center [365, 125] width 53 height 53
click at [217, 103] on input "f. 1-3-6" at bounding box center [216, 103] width 0 height 2
radio input "true"
click at [232, 167] on button "Next" at bounding box center [216, 173] width 82 height 20
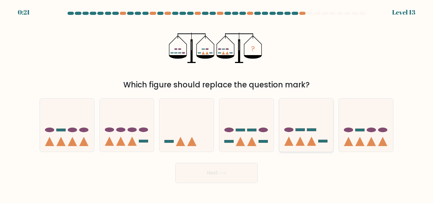
click at [290, 141] on icon at bounding box center [288, 141] width 9 height 9
click at [217, 103] on input "e." at bounding box center [216, 103] width 0 height 2
radio input "true"
click at [240, 169] on button "Next" at bounding box center [216, 173] width 82 height 20
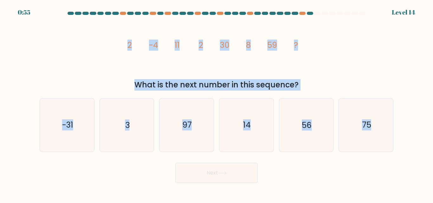
drag, startPoint x: 118, startPoint y: 40, endPoint x: 402, endPoint y: 131, distance: 297.4
click at [415, 142] on form at bounding box center [216, 97] width 433 height 171
click at [86, 73] on div "image/svg+xml 2 -4 11 2 30 8 59 ? What is the next number in this sequence?" at bounding box center [216, 53] width 361 height 73
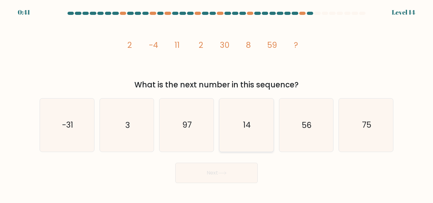
click at [260, 131] on icon "14" at bounding box center [246, 125] width 53 height 53
click at [217, 103] on input "d. 14" at bounding box center [216, 103] width 0 height 2
radio input "true"
drag, startPoint x: 240, startPoint y: 171, endPoint x: 236, endPoint y: 173, distance: 3.7
click at [236, 173] on button "Next" at bounding box center [216, 173] width 82 height 20
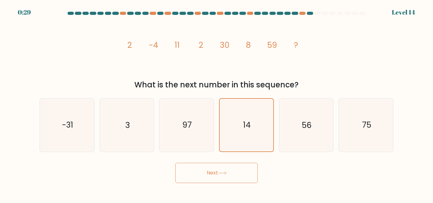
click at [229, 171] on button "Next" at bounding box center [216, 173] width 82 height 20
click at [226, 172] on icon at bounding box center [222, 172] width 9 height 3
click at [226, 171] on icon at bounding box center [222, 172] width 9 height 3
click at [229, 171] on button "Next" at bounding box center [216, 173] width 82 height 20
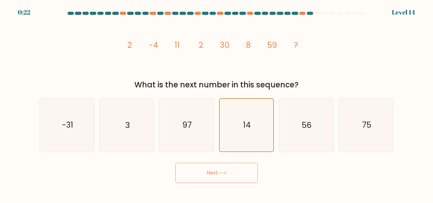
click at [229, 171] on button "Next" at bounding box center [216, 173] width 82 height 20
click at [230, 170] on button "Next" at bounding box center [216, 173] width 82 height 20
click at [231, 163] on button "Next" at bounding box center [216, 173] width 82 height 20
drag, startPoint x: 231, startPoint y: 164, endPoint x: 231, endPoint y: 179, distance: 15.2
click at [231, 165] on button "Next" at bounding box center [216, 173] width 82 height 20
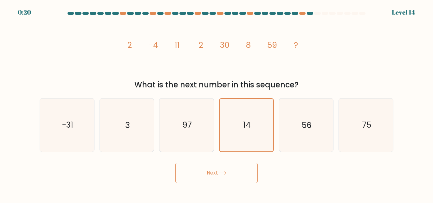
click at [231, 179] on button "Next" at bounding box center [216, 173] width 82 height 20
click at [267, 126] on icon "14" at bounding box center [246, 125] width 52 height 52
click at [217, 103] on input "d. 14" at bounding box center [216, 103] width 0 height 2
click at [267, 126] on icon "14" at bounding box center [246, 125] width 52 height 52
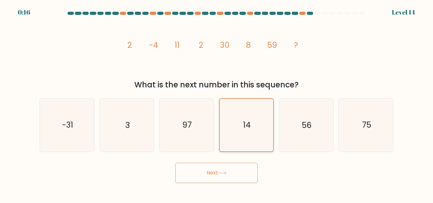
click at [217, 103] on input "d. 14" at bounding box center [216, 103] width 0 height 2
click at [266, 127] on icon "14" at bounding box center [246, 125] width 52 height 52
click at [217, 103] on input "d. 14" at bounding box center [216, 103] width 0 height 2
click at [265, 128] on icon "14" at bounding box center [246, 125] width 52 height 52
click at [217, 103] on input "d. 14" at bounding box center [216, 103] width 0 height 2
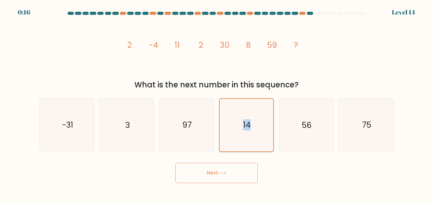
drag, startPoint x: 265, startPoint y: 128, endPoint x: 263, endPoint y: 131, distance: 4.1
click at [265, 128] on icon "14" at bounding box center [246, 125] width 52 height 52
click at [217, 103] on input "d. 14" at bounding box center [216, 103] width 0 height 2
click at [248, 114] on icon "14" at bounding box center [246, 125] width 52 height 52
click at [217, 103] on input "d. 14" at bounding box center [216, 103] width 0 height 2
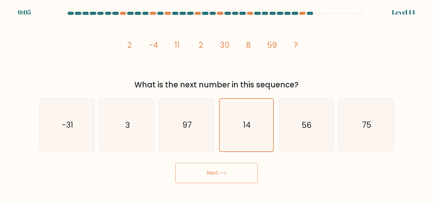
click at [240, 176] on button "Next" at bounding box center [216, 173] width 82 height 20
click at [240, 175] on button "Next" at bounding box center [216, 173] width 82 height 20
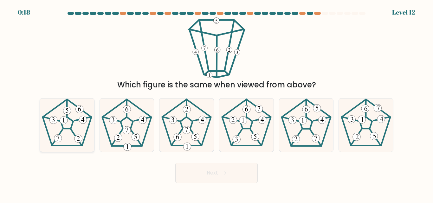
drag, startPoint x: 66, startPoint y: 119, endPoint x: 68, endPoint y: 121, distance: 3.4
click at [66, 116] on g at bounding box center [66, 123] width 49 height 46
click at [216, 103] on input "a." at bounding box center [216, 103] width 0 height 2
radio input "true"
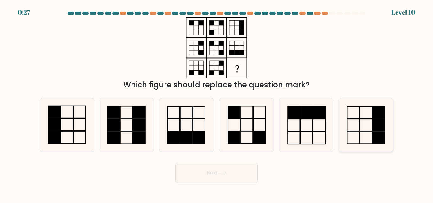
click at [362, 125] on icon at bounding box center [365, 125] width 53 height 53
click at [217, 103] on input "f." at bounding box center [216, 103] width 0 height 2
radio input "true"
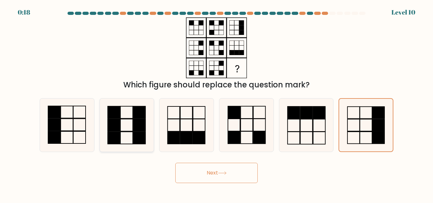
drag, startPoint x: 75, startPoint y: 125, endPoint x: 149, endPoint y: 134, distance: 74.7
click at [77, 125] on icon at bounding box center [67, 125] width 53 height 53
click at [216, 103] on input "a." at bounding box center [216, 103] width 0 height 2
radio input "true"
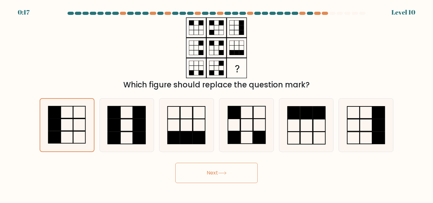
click at [235, 171] on button "Next" at bounding box center [216, 173] width 82 height 20
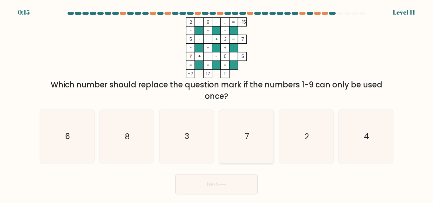
click at [249, 134] on icon "7" at bounding box center [246, 136] width 53 height 53
click at [217, 103] on input "d. 7" at bounding box center [216, 103] width 0 height 2
radio input "true"
click at [239, 178] on button "Next" at bounding box center [216, 184] width 82 height 20
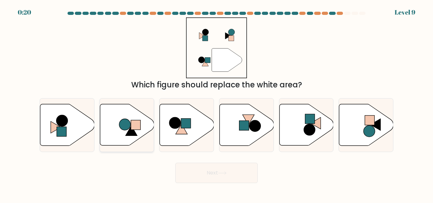
click at [125, 131] on circle at bounding box center [124, 124] width 11 height 11
click at [216, 103] on input "b." at bounding box center [216, 103] width 0 height 2
radio input "true"
click at [230, 163] on button "Next" at bounding box center [216, 173] width 82 height 20
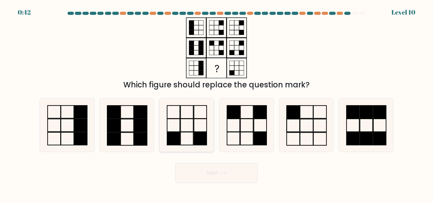
click at [184, 139] on icon at bounding box center [186, 125] width 53 height 53
click at [216, 103] on input "c." at bounding box center [216, 103] width 0 height 2
radio input "true"
click at [305, 132] on rect at bounding box center [306, 125] width 13 height 13
click at [217, 103] on input "e." at bounding box center [216, 103] width 0 height 2
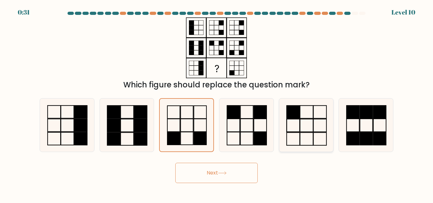
radio input "true"
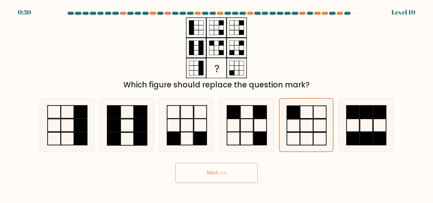
click at [235, 176] on button "Next" at bounding box center [216, 173] width 82 height 20
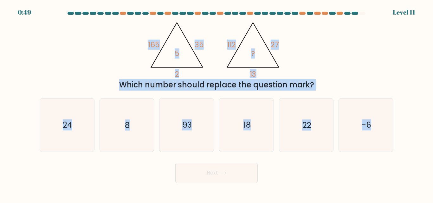
drag, startPoint x: 145, startPoint y: 34, endPoint x: 433, endPoint y: 154, distance: 311.3
click at [433, 154] on form at bounding box center [216, 97] width 433 height 171
copy form "165 35 2 5 @import url('https://fonts.googleapis.com/css?family=Abril+Fatface:4…"
click at [77, 46] on div "@import url('https://fonts.googleapis.com/css?family=Abril+Fatface:400,100,100i…" at bounding box center [216, 53] width 361 height 73
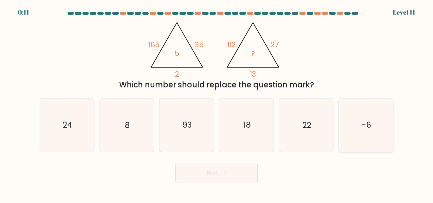
click at [362, 133] on icon "-6" at bounding box center [365, 125] width 53 height 53
click at [217, 103] on input "f. -6" at bounding box center [216, 103] width 0 height 2
radio input "true"
click at [233, 172] on button "Next" at bounding box center [216, 173] width 82 height 20
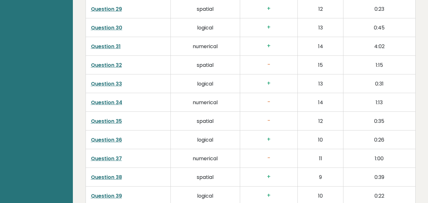
scroll to position [1490, 0]
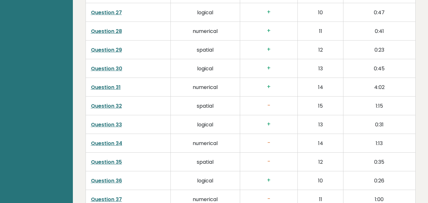
click at [107, 84] on link "Question 31" at bounding box center [106, 87] width 30 height 7
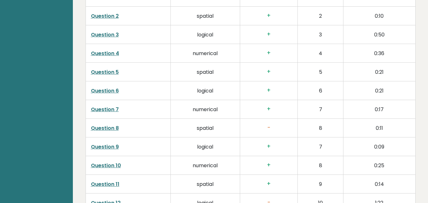
scroll to position [1109, 0]
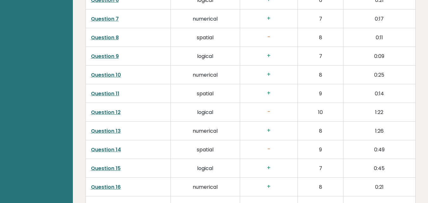
click at [109, 34] on link "Question 8" at bounding box center [105, 37] width 28 height 7
click at [114, 109] on link "Question 12" at bounding box center [106, 112] width 30 height 7
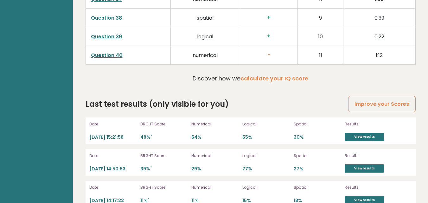
scroll to position [1695, 0]
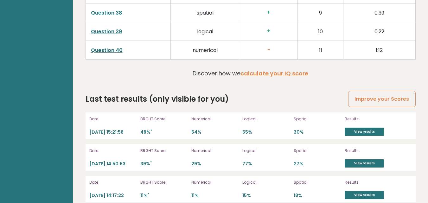
click at [98, 47] on link "Question 40" at bounding box center [107, 50] width 32 height 7
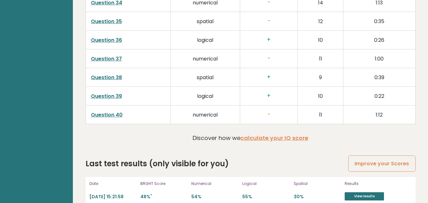
scroll to position [1568, 0]
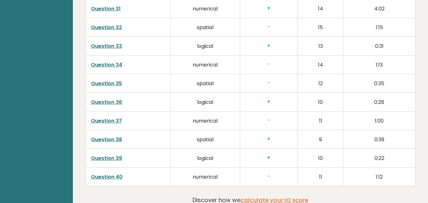
click at [110, 117] on link "Question 37" at bounding box center [106, 120] width 31 height 7
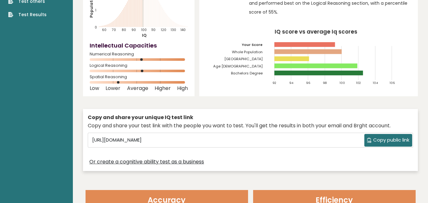
scroll to position [0, 0]
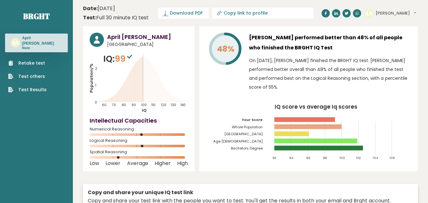
click at [234, 11] on input "Copy link to profile" at bounding box center [267, 12] width 86 height 5
type input "https://brght.org/profile/april-ayan-agustines/?utm_source=share&utm_medium=cop…"
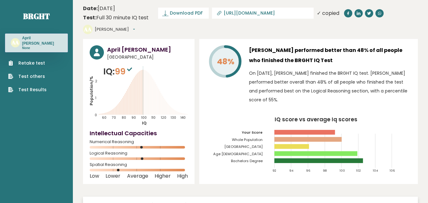
click at [255, 15] on input "https://brght.org/profile/april-ayan-agustines/?utm_source=share&utm_medium=cop…" at bounding box center [267, 12] width 86 height 5
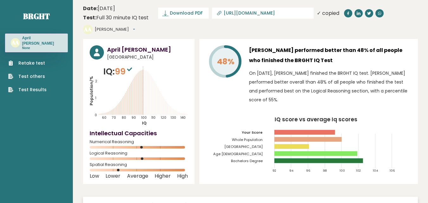
click at [24, 65] on link "Retake test" at bounding box center [27, 63] width 38 height 7
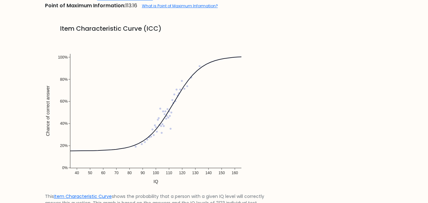
scroll to position [411, 0]
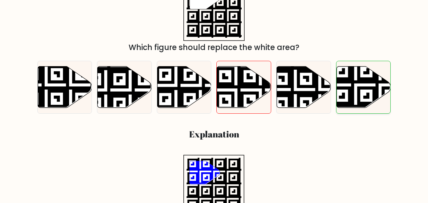
scroll to position [127, 0]
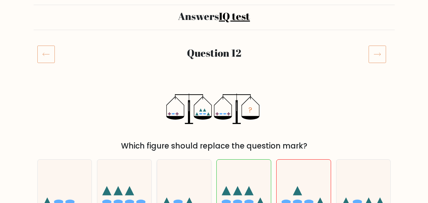
scroll to position [127, 0]
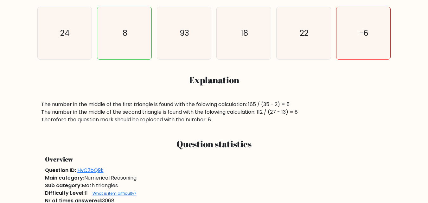
scroll to position [190, 0]
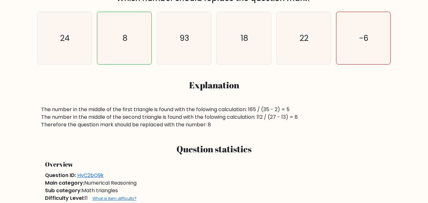
drag, startPoint x: 263, startPoint y: 111, endPoint x: 261, endPoint y: 125, distance: 14.1
click at [292, 122] on div "a. 24 b. 8 c. 93 d. 18" at bounding box center [214, 68] width 361 height 122
click at [37, 108] on div "The number in the middle of the first triangle is found with the folowing calcu…" at bounding box center [214, 117] width 354 height 23
drag, startPoint x: 38, startPoint y: 108, endPoint x: 217, endPoint y: 123, distance: 179.7
click at [217, 123] on div "The number in the middle of the first triangle is found with the folowing calcu…" at bounding box center [214, 117] width 354 height 23
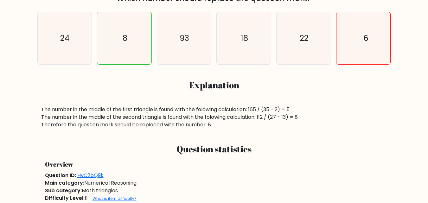
copy div "The number in the middle of the first triangle is found with the folowing calcu…"
click at [220, 126] on div "The number in the middle of the first triangle is found with the folowing calcu…" at bounding box center [214, 117] width 346 height 23
click at [59, 113] on div "The number in the middle of the first triangle is found with the folowing calcu…" at bounding box center [214, 117] width 346 height 23
copy div "The number in the middle of the first triangle is found with the folowing calcu…"
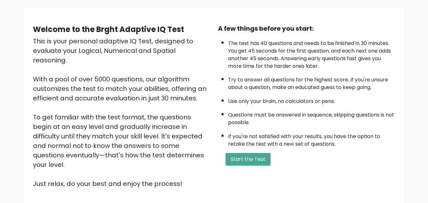
scroll to position [87, 0]
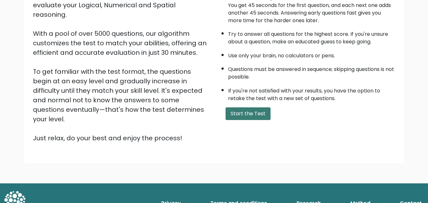
click at [245, 116] on button "Start the Test" at bounding box center [248, 113] width 45 height 13
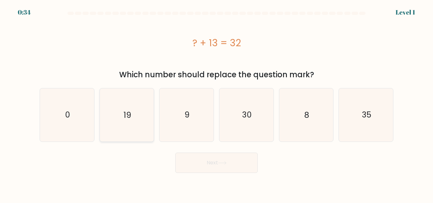
click at [119, 122] on icon "19" at bounding box center [126, 114] width 53 height 53
click at [216, 103] on input "b. 19" at bounding box center [216, 103] width 0 height 2
radio input "true"
click at [225, 166] on button "Next" at bounding box center [216, 163] width 82 height 20
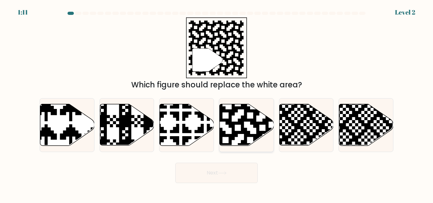
click at [238, 124] on icon at bounding box center [262, 104] width 98 height 98
click at [217, 103] on input "d." at bounding box center [216, 103] width 0 height 2
radio input "true"
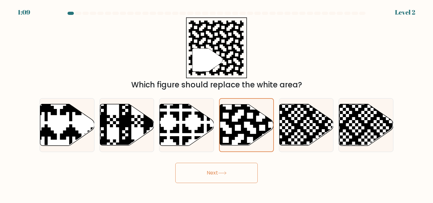
click at [226, 174] on icon at bounding box center [222, 173] width 8 height 3
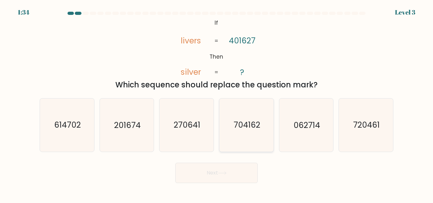
click at [243, 134] on icon "704162" at bounding box center [246, 125] width 53 height 53
click at [217, 103] on input "d. 704162" at bounding box center [216, 103] width 0 height 2
radio input "true"
click at [229, 167] on button "Next" at bounding box center [216, 173] width 82 height 20
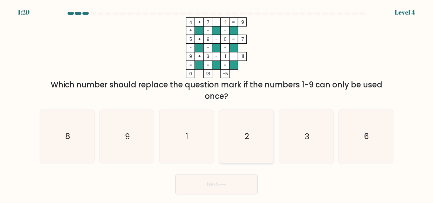
click at [230, 138] on icon "2" at bounding box center [246, 136] width 53 height 53
click at [217, 103] on input "d. 2" at bounding box center [216, 103] width 0 height 2
radio input "true"
click at [222, 185] on icon at bounding box center [222, 184] width 9 height 3
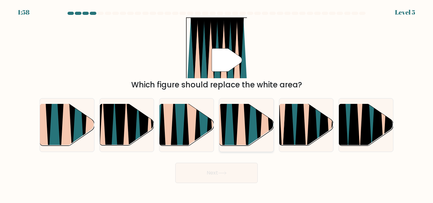
click at [233, 124] on icon at bounding box center [229, 103] width 12 height 108
click at [217, 103] on input "d." at bounding box center [216, 103] width 0 height 2
radio input "true"
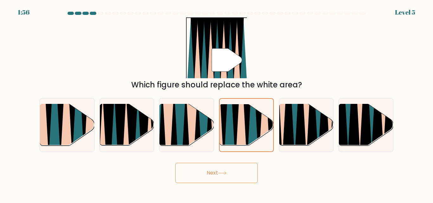
click at [230, 171] on button "Next" at bounding box center [216, 173] width 82 height 20
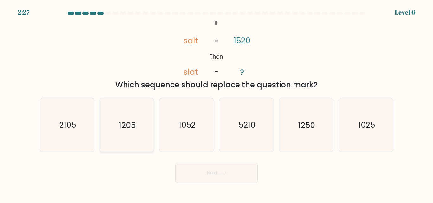
click at [125, 129] on text "1205" at bounding box center [127, 125] width 17 height 11
click at [216, 103] on input "b. 1205" at bounding box center [216, 103] width 0 height 2
radio input "true"
drag, startPoint x: 314, startPoint y: 128, endPoint x: 299, endPoint y: 139, distance: 19.7
click at [315, 128] on text "1250" at bounding box center [306, 125] width 17 height 11
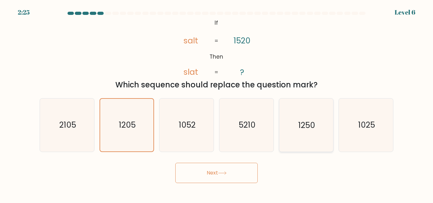
click at [217, 103] on input "e. 1250" at bounding box center [216, 103] width 0 height 2
radio input "true"
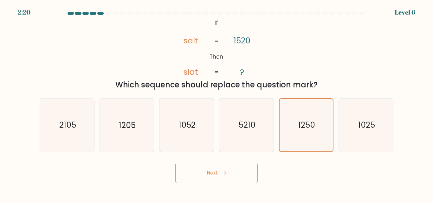
click at [226, 170] on button "Next" at bounding box center [216, 173] width 82 height 20
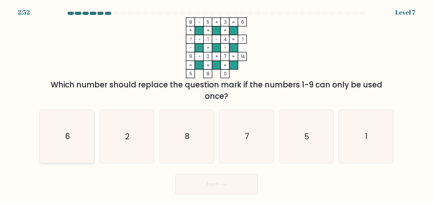
click at [74, 133] on icon "6" at bounding box center [67, 136] width 53 height 53
click at [216, 103] on input "a. 6" at bounding box center [216, 103] width 0 height 2
radio input "true"
click at [224, 185] on icon at bounding box center [222, 184] width 9 height 3
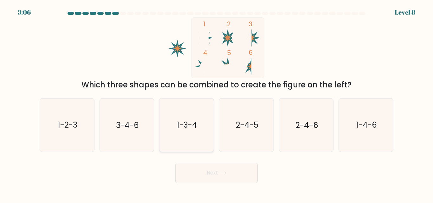
drag, startPoint x: 125, startPoint y: 128, endPoint x: 196, endPoint y: 152, distance: 75.0
click at [126, 127] on text "3-4-6" at bounding box center [127, 125] width 23 height 11
click at [216, 103] on input "b. 3-4-6" at bounding box center [216, 103] width 0 height 2
radio input "true"
click at [229, 170] on button "Next" at bounding box center [216, 173] width 82 height 20
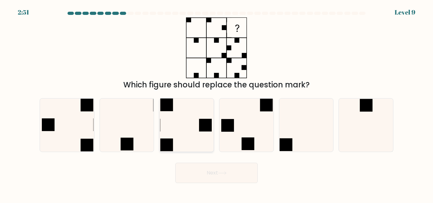
click at [189, 142] on icon at bounding box center [186, 125] width 53 height 53
click at [216, 103] on input "c." at bounding box center [216, 103] width 0 height 2
radio input "true"
click at [231, 173] on button "Next" at bounding box center [216, 173] width 82 height 20
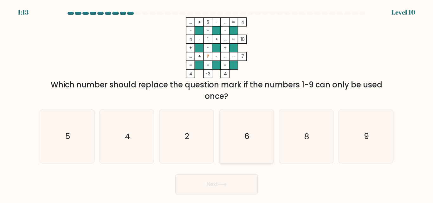
click at [249, 139] on text "6" at bounding box center [246, 136] width 5 height 11
click at [217, 103] on input "d. 6" at bounding box center [216, 103] width 0 height 2
radio input "true"
click at [233, 189] on button "Next" at bounding box center [216, 184] width 82 height 20
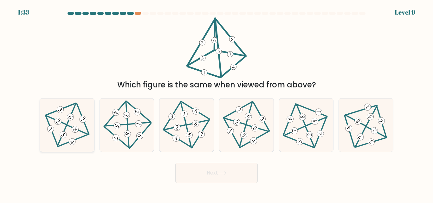
click at [68, 125] on 200 at bounding box center [78, 129] width 21 height 21
click at [216, 103] on input "a." at bounding box center [216, 103] width 0 height 2
radio input "true"
click at [226, 175] on button "Next" at bounding box center [216, 173] width 82 height 20
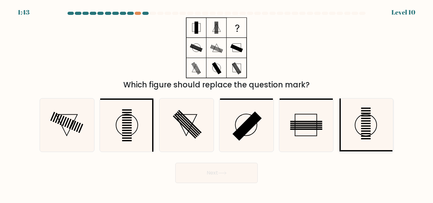
click at [365, 135] on icon at bounding box center [365, 125] width 53 height 53
click at [217, 103] on input "f." at bounding box center [216, 103] width 0 height 2
radio input "true"
click at [133, 123] on icon at bounding box center [126, 125] width 53 height 53
click at [216, 103] on input "b." at bounding box center [216, 103] width 0 height 2
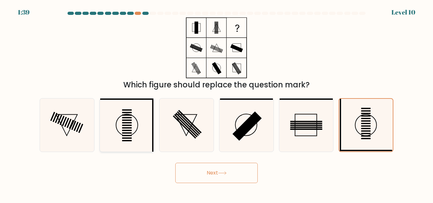
radio input "true"
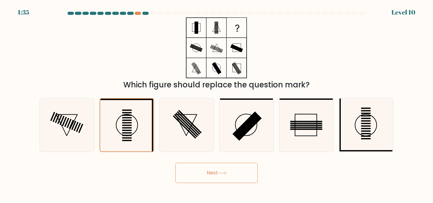
click at [235, 172] on button "Next" at bounding box center [216, 173] width 82 height 20
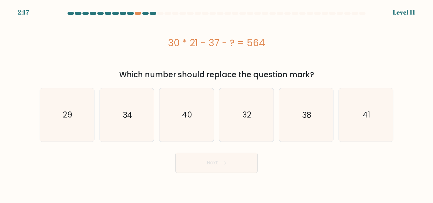
click at [167, 32] on div "30 * 21 - 37 - ? = 564" at bounding box center [217, 42] width 354 height 51
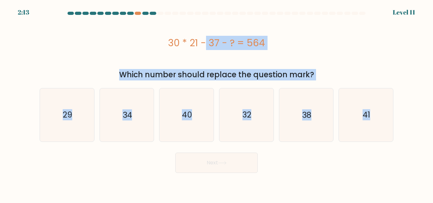
drag, startPoint x: 168, startPoint y: 33, endPoint x: 395, endPoint y: 168, distance: 263.5
click at [395, 168] on form "a." at bounding box center [216, 92] width 433 height 161
copy form "30 * 21 - 37 - ? = 564 Which number should replace the question mark? a. 29 b. …"
click at [218, 85] on div "a. 29 b. 34 c." at bounding box center [216, 112] width 359 height 59
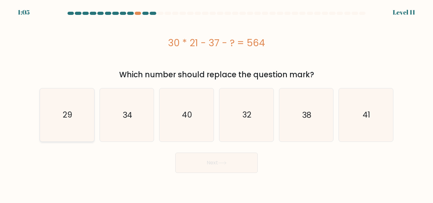
click at [66, 112] on text "29" at bounding box center [68, 114] width 10 height 11
click at [216, 103] on input "a. 29" at bounding box center [216, 103] width 0 height 2
radio input "true"
click at [233, 164] on button "Next" at bounding box center [216, 163] width 82 height 20
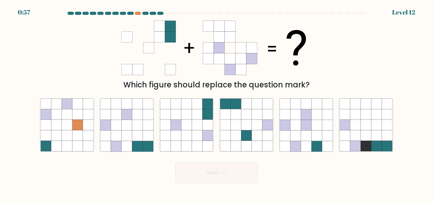
drag, startPoint x: 135, startPoint y: 133, endPoint x: 214, endPoint y: 174, distance: 88.7
click at [135, 133] on icon at bounding box center [137, 136] width 10 height 10
click at [216, 103] on input "b." at bounding box center [216, 103] width 0 height 2
radio input "true"
click at [223, 176] on button "Next" at bounding box center [216, 173] width 82 height 20
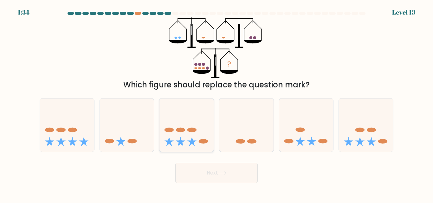
click at [196, 139] on icon at bounding box center [186, 125] width 54 height 45
click at [216, 103] on input "c." at bounding box center [216, 103] width 0 height 2
radio input "true"
click at [229, 171] on button "Next" at bounding box center [216, 173] width 82 height 20
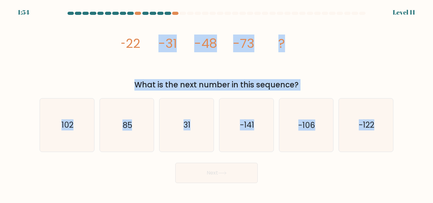
drag, startPoint x: 129, startPoint y: 25, endPoint x: 389, endPoint y: 154, distance: 290.2
click at [388, 156] on form at bounding box center [216, 97] width 433 height 171
copy form "-31 -48 -73 ? What is the next number in this sequence? a. 102 b. 85 c. 31 d. -…"
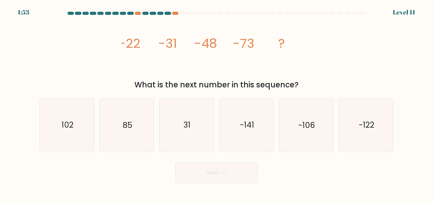
click at [111, 42] on div "image/svg+xml -22 -31 -48 -73 ? What is the next number in this sequence?" at bounding box center [216, 53] width 361 height 73
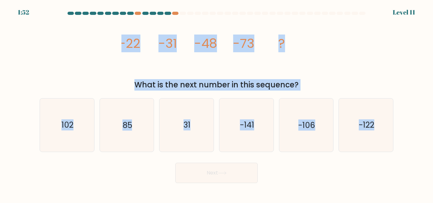
drag, startPoint x: 115, startPoint y: 40, endPoint x: 419, endPoint y: 153, distance: 324.4
click at [431, 170] on form at bounding box center [216, 97] width 433 height 171
copy form "-22 -31 -48 -73 ? What is the next number in this sequence? a. 102 b. 85 c. 31 …"
click at [118, 62] on div "image/svg+xml -22 -31 -48 -73 ? What is the next number in this sequence?" at bounding box center [216, 53] width 361 height 73
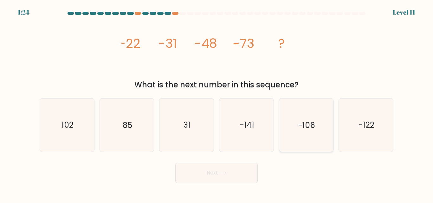
drag, startPoint x: 311, startPoint y: 123, endPoint x: 238, endPoint y: 179, distance: 91.9
click at [310, 123] on text "-106" at bounding box center [306, 125] width 17 height 11
click at [217, 103] on input "e. -106" at bounding box center [216, 103] width 0 height 2
radio input "true"
click at [235, 171] on button "Next" at bounding box center [216, 173] width 82 height 20
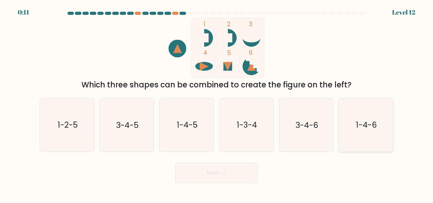
click at [364, 122] on text "1-4-6" at bounding box center [366, 125] width 21 height 11
click at [217, 103] on input "f. 1-4-6" at bounding box center [216, 103] width 0 height 2
radio input "true"
click at [221, 180] on button "Next" at bounding box center [216, 173] width 82 height 20
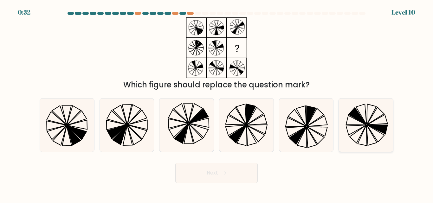
click at [354, 113] on icon at bounding box center [358, 116] width 18 height 17
click at [217, 103] on input "f." at bounding box center [216, 103] width 0 height 2
radio input "true"
click at [230, 177] on button "Next" at bounding box center [216, 173] width 82 height 20
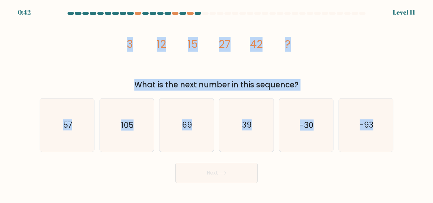
drag, startPoint x: 148, startPoint y: 60, endPoint x: 384, endPoint y: 173, distance: 261.3
click at [384, 173] on form at bounding box center [216, 97] width 433 height 171
copy form "3 12 15 27 42 ? What is the next number in this sequence? a. 57 b. 105 c. 69 d.…"
click at [311, 48] on icon "image/svg+xml 3 12 15 27 42 ?" at bounding box center [216, 47] width 190 height 61
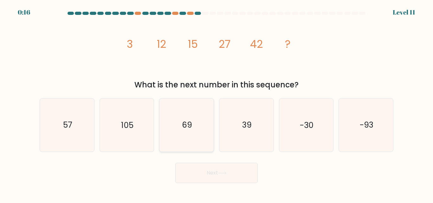
click at [173, 127] on icon "69" at bounding box center [186, 125] width 53 height 53
click at [216, 103] on input "c. 69" at bounding box center [216, 103] width 0 height 2
radio input "true"
click at [223, 173] on icon at bounding box center [222, 172] width 9 height 3
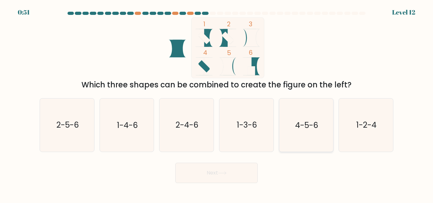
drag, startPoint x: 377, startPoint y: 130, endPoint x: 331, endPoint y: 119, distance: 47.8
click at [373, 131] on icon "1-2-4" at bounding box center [365, 125] width 53 height 53
drag, startPoint x: 224, startPoint y: 175, endPoint x: 104, endPoint y: 62, distance: 164.1
click at [100, 62] on form at bounding box center [216, 97] width 433 height 171
click at [365, 107] on icon "1-2-4" at bounding box center [365, 125] width 53 height 53
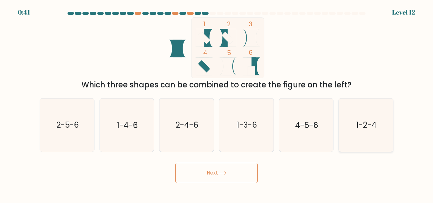
click at [217, 103] on input "f. 1-2-4" at bounding box center [216, 103] width 0 height 2
radio input "true"
click at [224, 174] on icon at bounding box center [222, 172] width 9 height 3
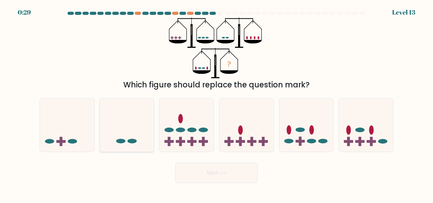
drag, startPoint x: 128, startPoint y: 119, endPoint x: 140, endPoint y: 125, distance: 13.6
click at [128, 119] on icon at bounding box center [127, 125] width 54 height 45
click at [216, 103] on input "b." at bounding box center [216, 103] width 0 height 2
radio input "true"
click at [227, 170] on button "Next" at bounding box center [216, 173] width 82 height 20
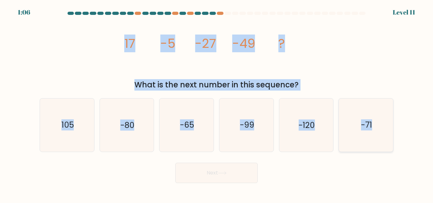
drag, startPoint x: 119, startPoint y: 35, endPoint x: 387, endPoint y: 133, distance: 285.1
click at [423, 153] on form at bounding box center [216, 97] width 433 height 171
copy form "17 -5 -27 -49 ? What is the next number in this sequence? a. 105 b. -80 c. -65 …"
click at [350, 128] on icon "-71" at bounding box center [365, 125] width 53 height 53
click at [217, 103] on input "f. -71" at bounding box center [216, 103] width 0 height 2
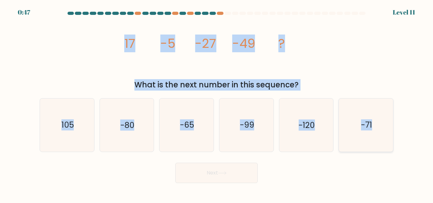
radio input "true"
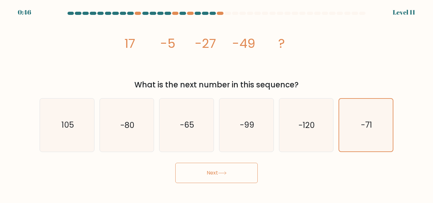
click at [235, 176] on button "Next" at bounding box center [216, 173] width 82 height 20
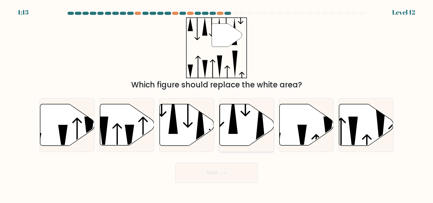
click at [229, 125] on icon at bounding box center [247, 125] width 54 height 42
click at [217, 103] on input "d." at bounding box center [216, 103] width 0 height 2
radio input "true"
click at [229, 174] on button "Next" at bounding box center [216, 173] width 82 height 20
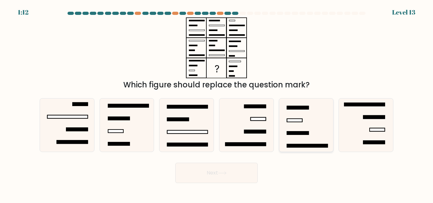
click at [292, 125] on icon at bounding box center [306, 125] width 53 height 53
click at [217, 103] on input "e." at bounding box center [216, 103] width 0 height 2
radio input "true"
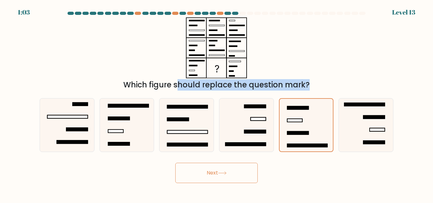
drag, startPoint x: 184, startPoint y: 18, endPoint x: 207, endPoint y: 30, distance: 24.9
click at [265, 83] on div "Which figure should replace the question mark?" at bounding box center [216, 53] width 361 height 73
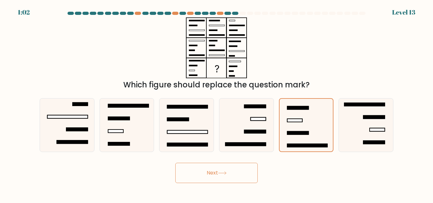
drag, startPoint x: 196, startPoint y: 19, endPoint x: 245, endPoint y: 70, distance: 70.4
click at [224, 56] on icon at bounding box center [216, 47] width 79 height 61
click at [225, 168] on button "Next" at bounding box center [216, 173] width 82 height 20
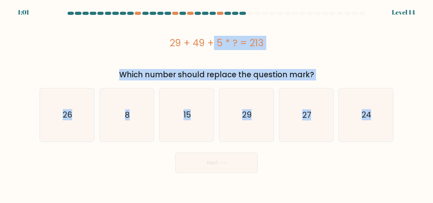
drag, startPoint x: 168, startPoint y: 38, endPoint x: 394, endPoint y: 130, distance: 244.2
click at [394, 130] on form "a. 8" at bounding box center [216, 92] width 433 height 161
copy form "29 + 49 + 5 * ? = 213 Which number should replace the question mark? a. 26 b. 8…"
click at [316, 94] on icon "27" at bounding box center [306, 114] width 53 height 53
click at [217, 102] on input "e. 27" at bounding box center [216, 103] width 0 height 2
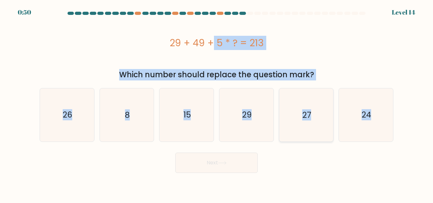
radio input "true"
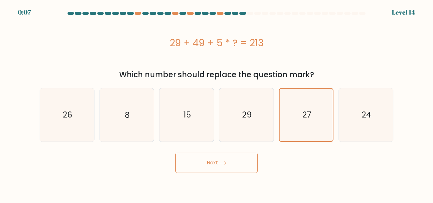
click at [231, 161] on button "Next" at bounding box center [216, 163] width 82 height 20
click at [227, 161] on button "Next" at bounding box center [216, 163] width 82 height 20
click at [227, 160] on button "Next" at bounding box center [216, 163] width 82 height 20
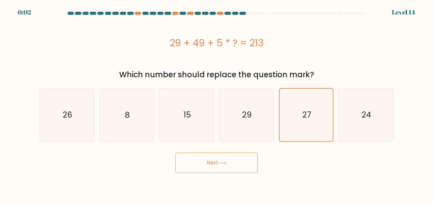
click at [227, 160] on button "Next" at bounding box center [216, 163] width 82 height 20
click at [228, 159] on button "Next" at bounding box center [216, 163] width 82 height 20
click at [228, 158] on button "Next" at bounding box center [216, 163] width 82 height 20
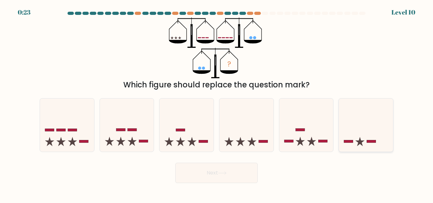
click at [355, 143] on icon at bounding box center [366, 125] width 54 height 45
click at [217, 103] on input "f." at bounding box center [216, 103] width 0 height 2
radio input "true"
click at [241, 181] on button "Next" at bounding box center [216, 173] width 82 height 20
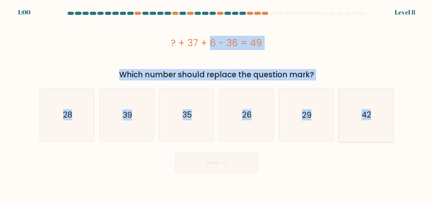
drag, startPoint x: 163, startPoint y: 39, endPoint x: 389, endPoint y: 130, distance: 243.7
click at [389, 130] on form "a." at bounding box center [216, 92] width 433 height 161
copy form "? + 37 + 6 - 36 = 49 Which number should replace the question mark? a. 28 b. 39…"
click at [313, 51] on div "? + 37 + 6 - 36 = 49" at bounding box center [217, 42] width 354 height 51
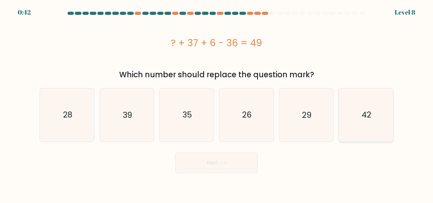
click at [354, 112] on icon "42" at bounding box center [365, 114] width 53 height 53
click at [217, 103] on input "f. 42" at bounding box center [216, 103] width 0 height 2
radio input "true"
click at [229, 161] on button "Next" at bounding box center [216, 163] width 82 height 20
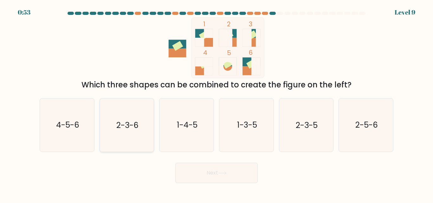
click at [123, 129] on text "2-3-6" at bounding box center [127, 125] width 22 height 11
click at [216, 103] on input "b. 2-3-6" at bounding box center [216, 103] width 0 height 2
radio input "true"
click at [226, 175] on icon at bounding box center [222, 172] width 9 height 3
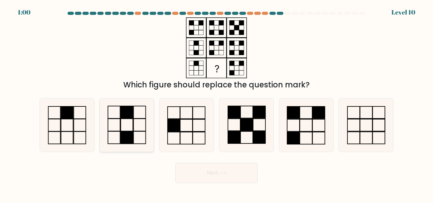
click at [112, 121] on icon at bounding box center [126, 125] width 53 height 53
click at [216, 103] on input "b." at bounding box center [216, 103] width 0 height 2
radio input "true"
click at [232, 170] on button "Next" at bounding box center [216, 173] width 82 height 20
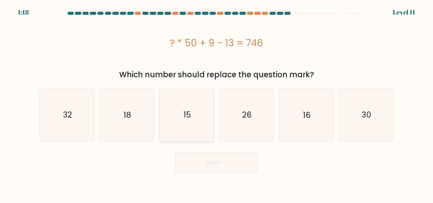
click at [189, 101] on icon "15" at bounding box center [186, 114] width 53 height 53
click at [216, 102] on input "c. 15" at bounding box center [216, 103] width 0 height 2
radio input "true"
click at [237, 163] on button "Next" at bounding box center [216, 163] width 82 height 20
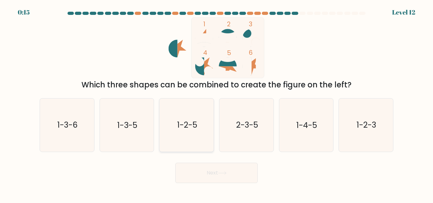
click at [187, 134] on icon "1-2-5" at bounding box center [186, 125] width 53 height 53
click at [216, 103] on input "c. 1-2-5" at bounding box center [216, 103] width 0 height 2
radio input "true"
click at [225, 171] on icon at bounding box center [222, 172] width 9 height 3
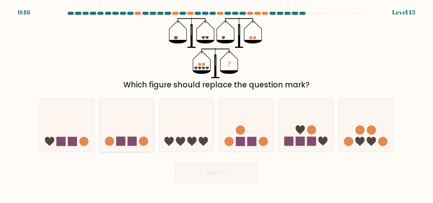
click at [139, 135] on icon at bounding box center [127, 125] width 54 height 45
click at [216, 103] on input "b." at bounding box center [216, 103] width 0 height 2
radio input "true"
click at [228, 169] on button "Next" at bounding box center [216, 173] width 82 height 20
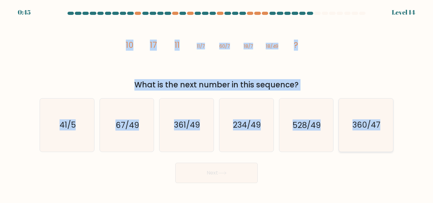
drag, startPoint x: 122, startPoint y: 35, endPoint x: 391, endPoint y: 128, distance: 284.4
click at [391, 128] on form at bounding box center [216, 97] width 433 height 171
copy form "10 17 11 11/7 60/7 18/7 18/49 ? What is the next number in this sequence? a. 41…"
click at [318, 54] on div "image/svg+xml 10 17 11 11/7 60/7 18/7 18/49 ? What is the next number in this s…" at bounding box center [216, 53] width 361 height 73
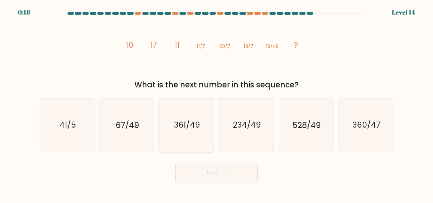
click at [193, 131] on icon "361/49" at bounding box center [186, 125] width 53 height 53
click at [216, 103] on input "c. 361/49" at bounding box center [216, 103] width 0 height 2
radio input "true"
click at [223, 174] on icon at bounding box center [222, 172] width 9 height 3
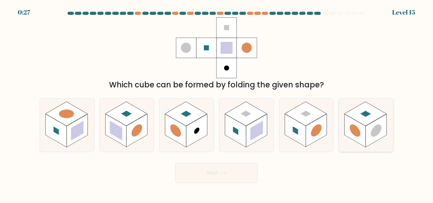
click at [364, 130] on rect at bounding box center [355, 130] width 21 height 33
click at [217, 103] on input "f." at bounding box center [216, 103] width 0 height 2
radio input "true"
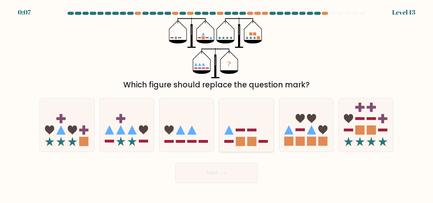
click at [244, 121] on icon at bounding box center [246, 125] width 54 height 45
click at [217, 103] on input "d." at bounding box center [216, 103] width 0 height 2
radio input "true"
click at [232, 172] on button "Next" at bounding box center [216, 173] width 82 height 20
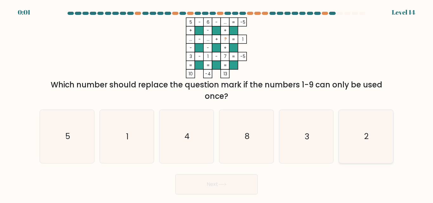
click at [359, 138] on icon "2" at bounding box center [365, 136] width 53 height 53
click at [217, 103] on input "f. 2" at bounding box center [216, 103] width 0 height 2
radio input "true"
click at [219, 181] on button "Next" at bounding box center [216, 184] width 82 height 20
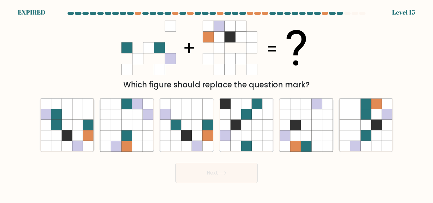
click at [236, 181] on button "Next" at bounding box center [216, 173] width 82 height 20
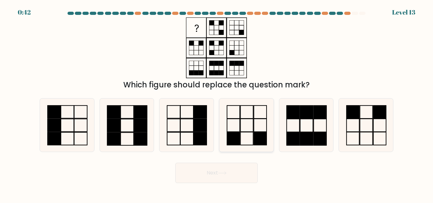
click at [242, 122] on icon at bounding box center [246, 125] width 53 height 53
click at [217, 103] on input "d." at bounding box center [216, 103] width 0 height 2
radio input "true"
click at [347, 121] on icon at bounding box center [365, 125] width 53 height 53
click at [217, 103] on input "f." at bounding box center [216, 103] width 0 height 2
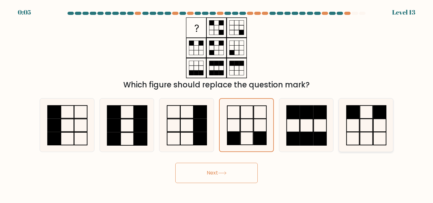
radio input "true"
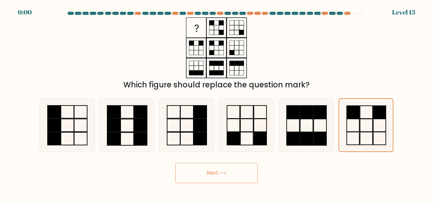
click at [236, 176] on button "Next" at bounding box center [216, 173] width 82 height 20
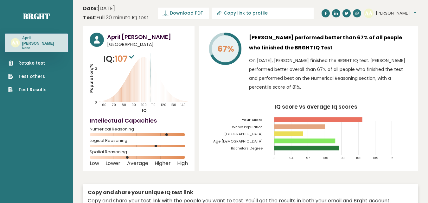
click at [251, 12] on input "Copy link to profile" at bounding box center [267, 12] width 86 height 5
type input "https://brght.org/profile/april-ayan-agustines/?utm_source=share&utm_medium=cop…"
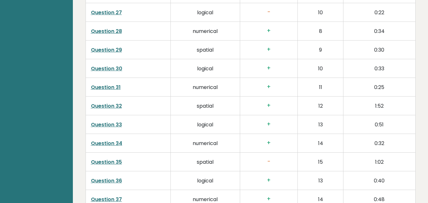
scroll to position [1585, 0]
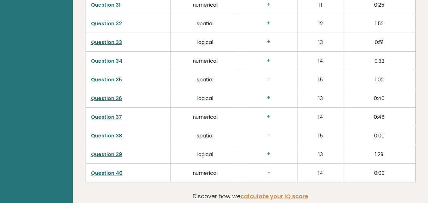
click at [115, 132] on link "Question 38" at bounding box center [106, 135] width 31 height 7
click at [114, 170] on link "Question 40" at bounding box center [107, 173] width 32 height 7
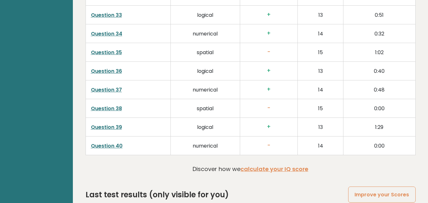
scroll to position [1553, 0]
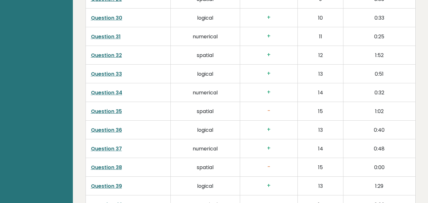
click at [105, 108] on link "Question 35" at bounding box center [106, 111] width 31 height 7
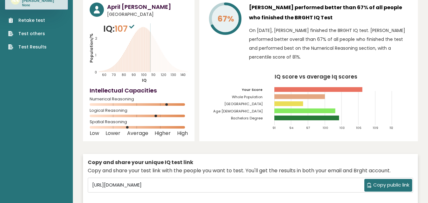
scroll to position [0, 0]
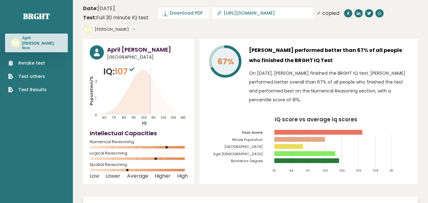
click at [242, 11] on input "https://brght.org/profile/april-ayan-agustines/?utm_source=share&utm_medium=cop…" at bounding box center [267, 12] width 86 height 5
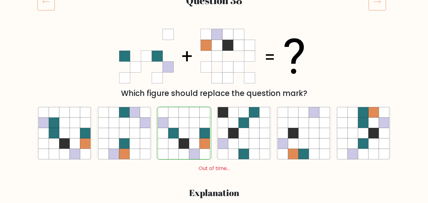
scroll to position [190, 0]
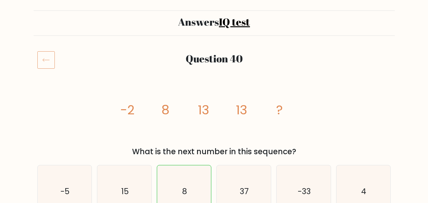
scroll to position [32, 0]
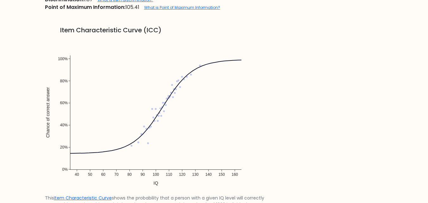
scroll to position [539, 0]
